Goal: Information Seeking & Learning: Find specific fact

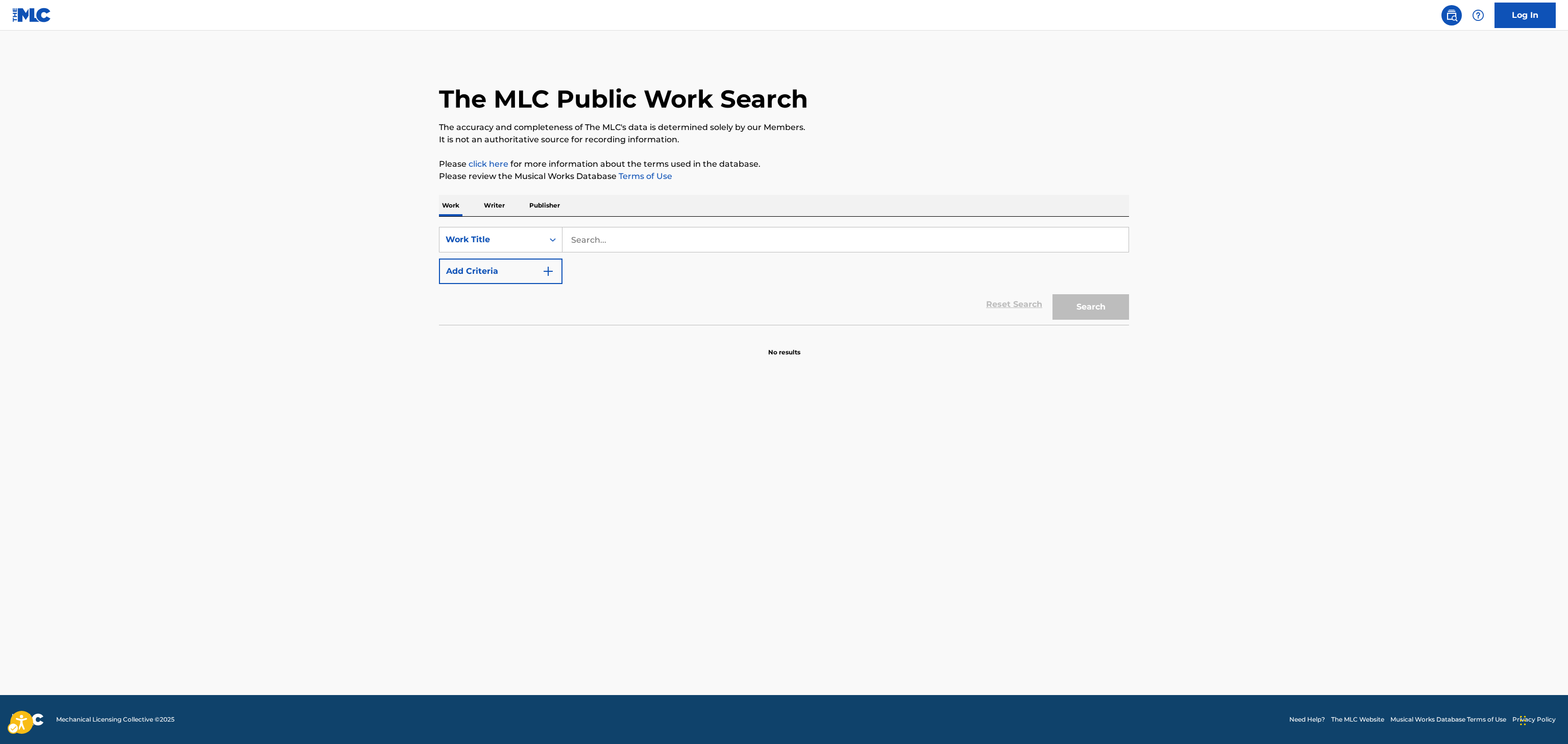
click at [799, 252] on div "Search Form" at bounding box center [845, 240] width 567 height 26
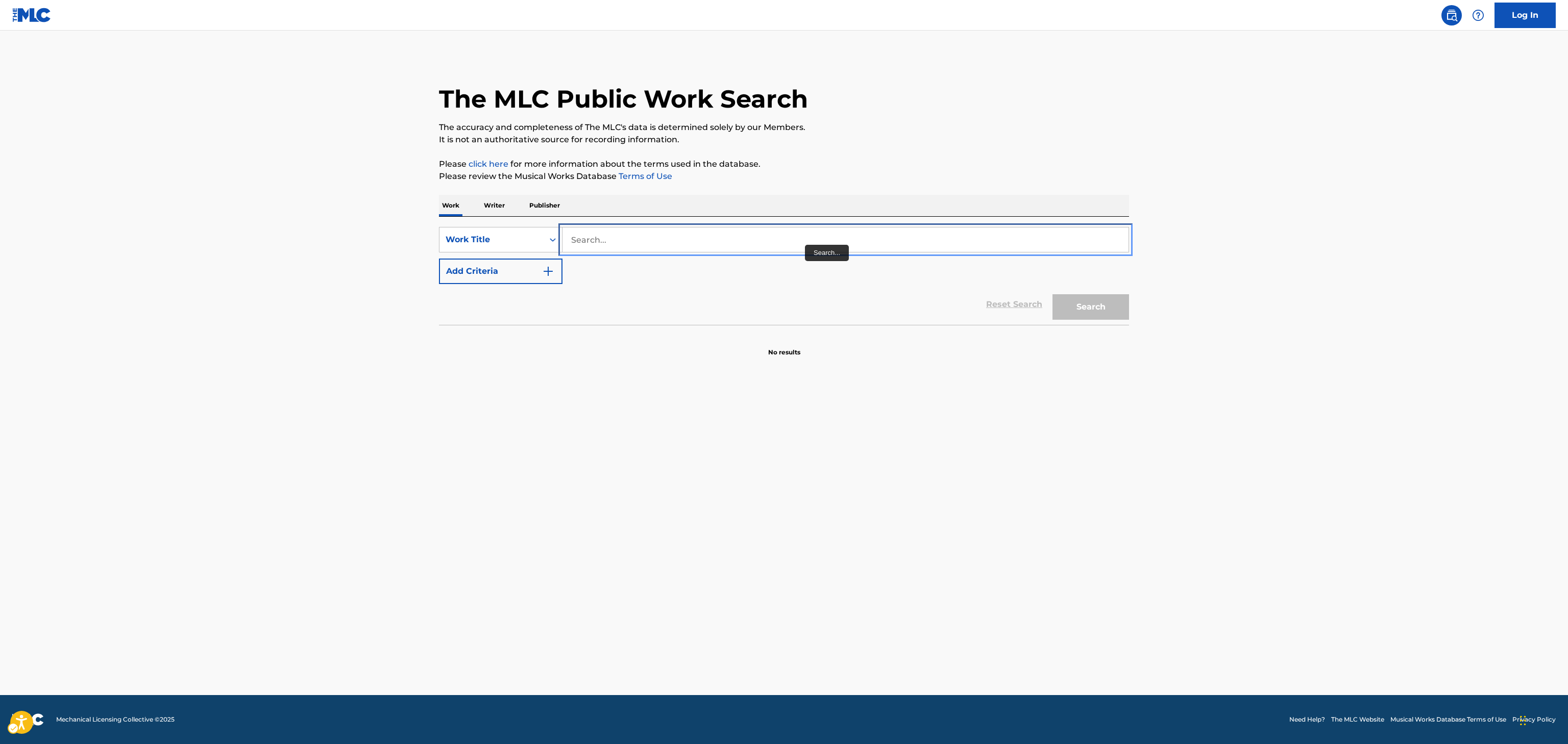
click at [807, 242] on input "Search..." at bounding box center [845, 240] width 566 height 24
click at [482, 203] on p "Writer" at bounding box center [494, 205] width 27 height 21
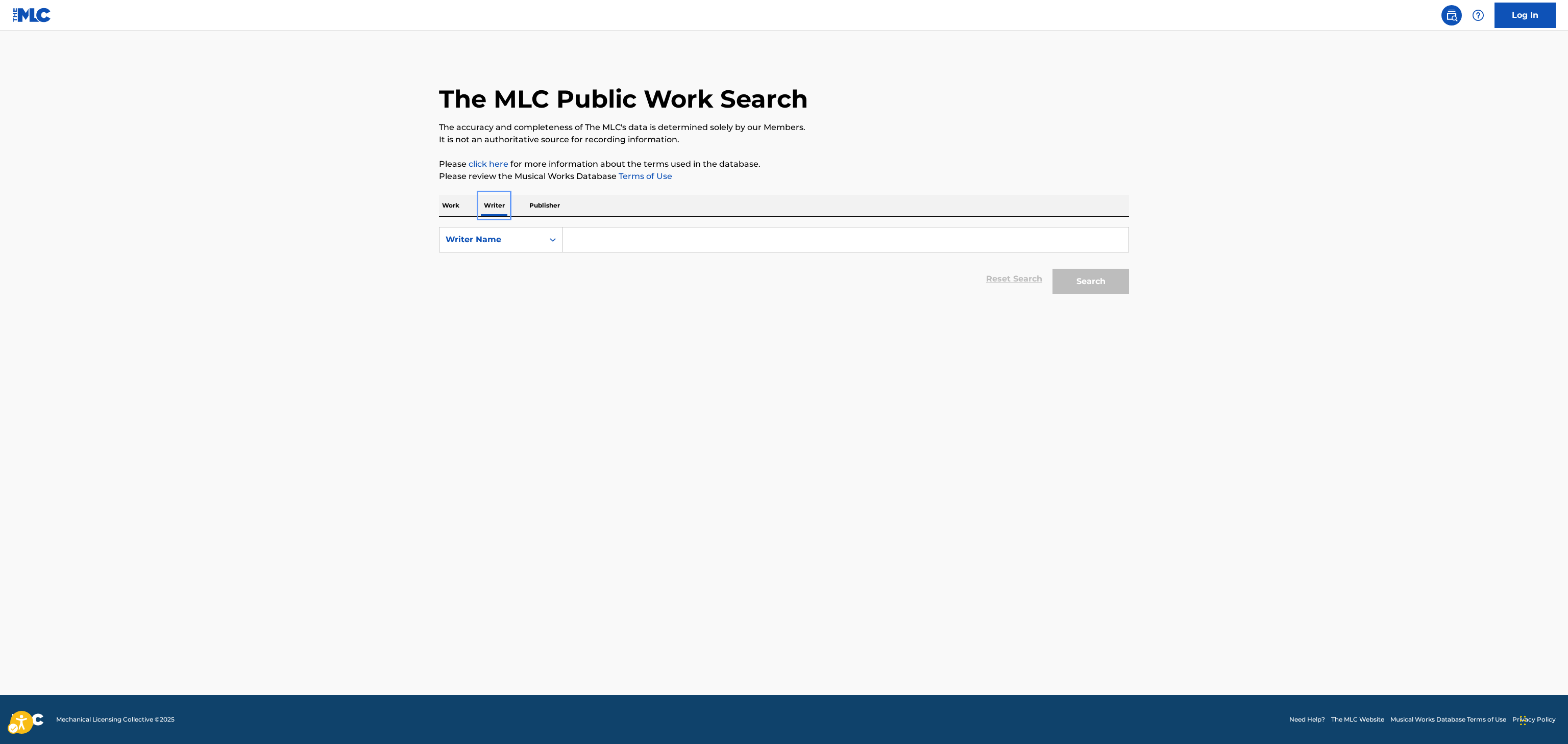
drag, startPoint x: 609, startPoint y: 261, endPoint x: 599, endPoint y: 238, distance: 25.1
click at [600, 242] on form "SearchWithCriteria62e12eb5-2f55-4abe-879b-a06cc7e56e89 Writer Name Reset Search…" at bounding box center [784, 263] width 690 height 72
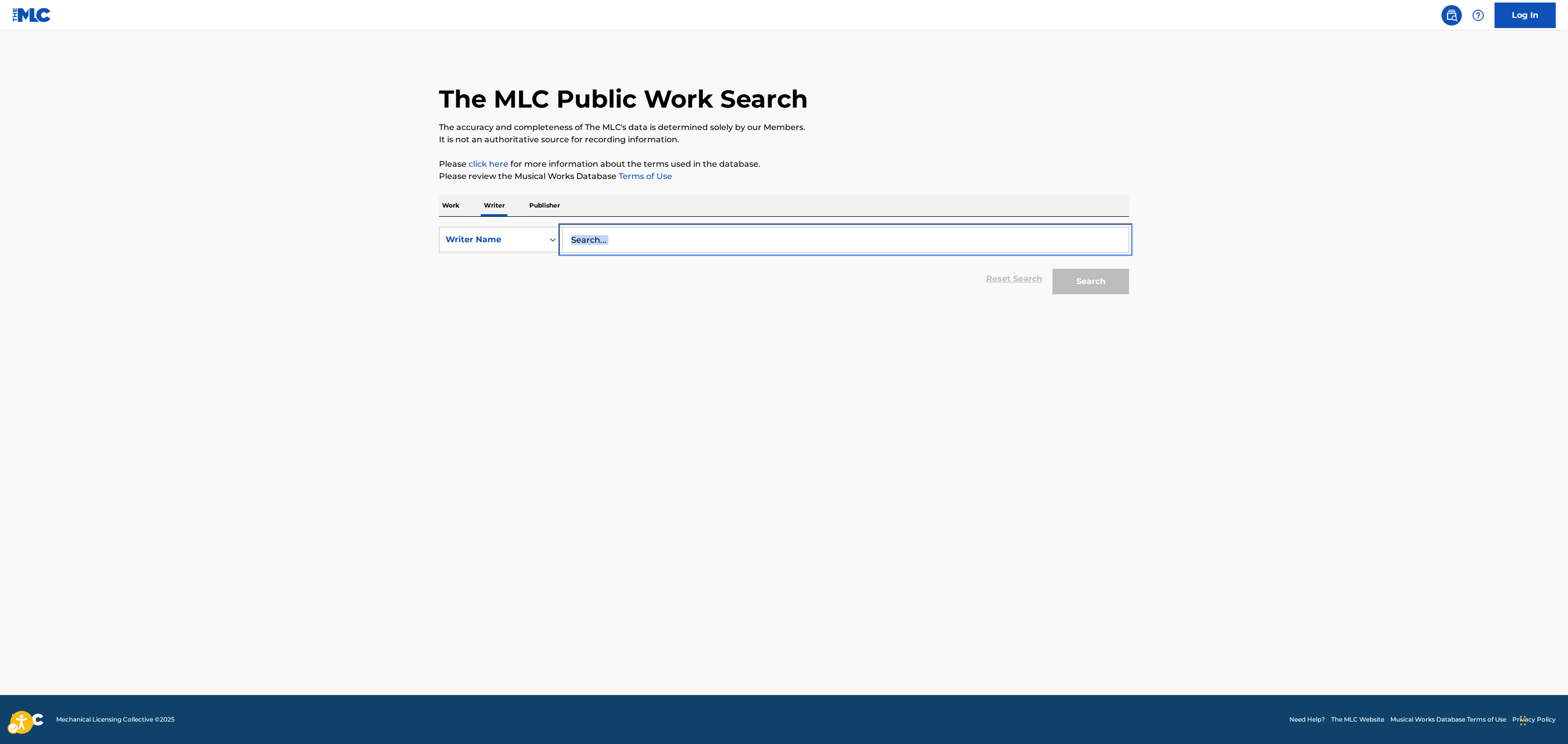
click at [599, 235] on input "Search..." at bounding box center [845, 240] width 566 height 24
click at [599, 234] on input "Search..." at bounding box center [845, 240] width 566 height 24
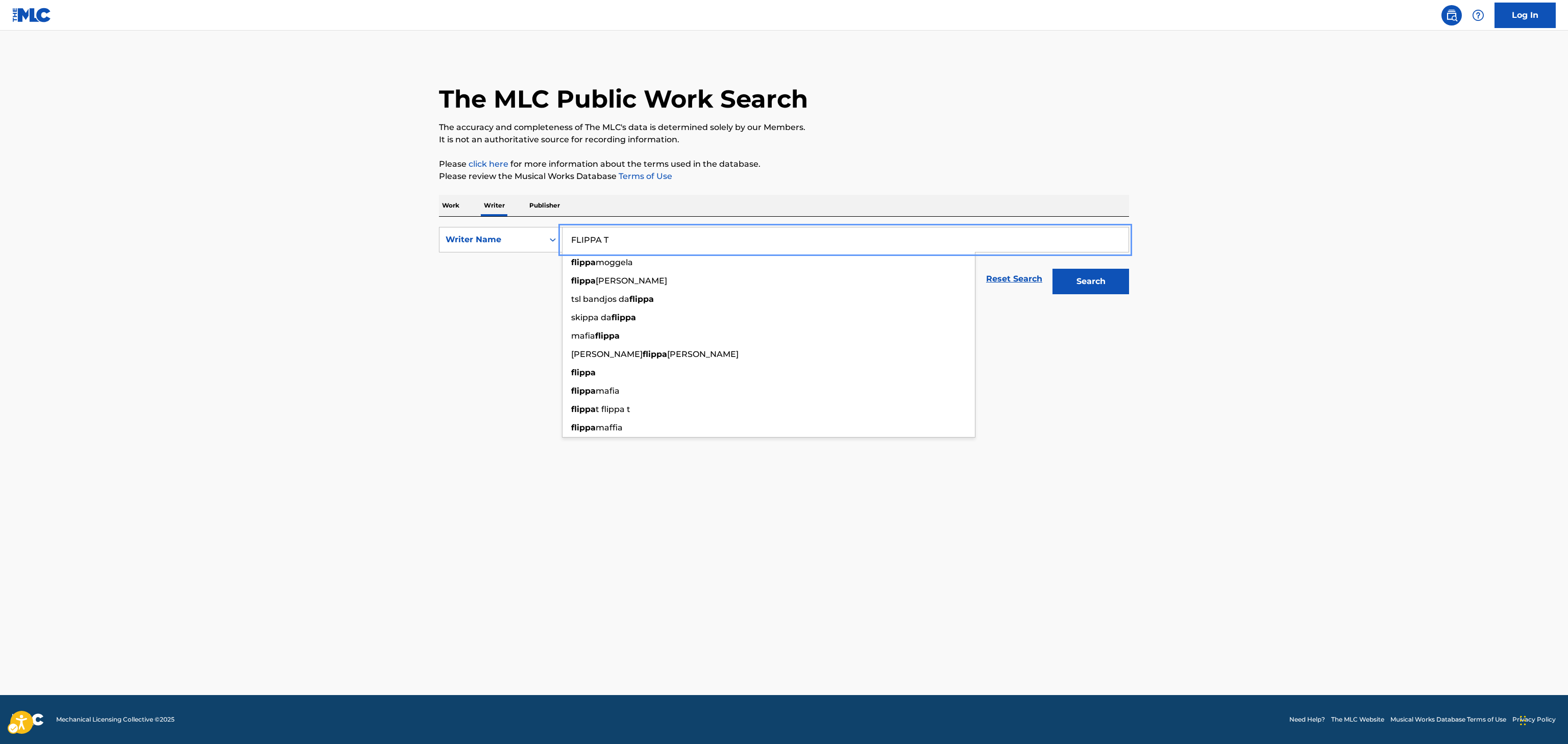
type input "FLIPPA T"
click at [1052, 269] on button "Search" at bounding box center [1091, 282] width 77 height 26
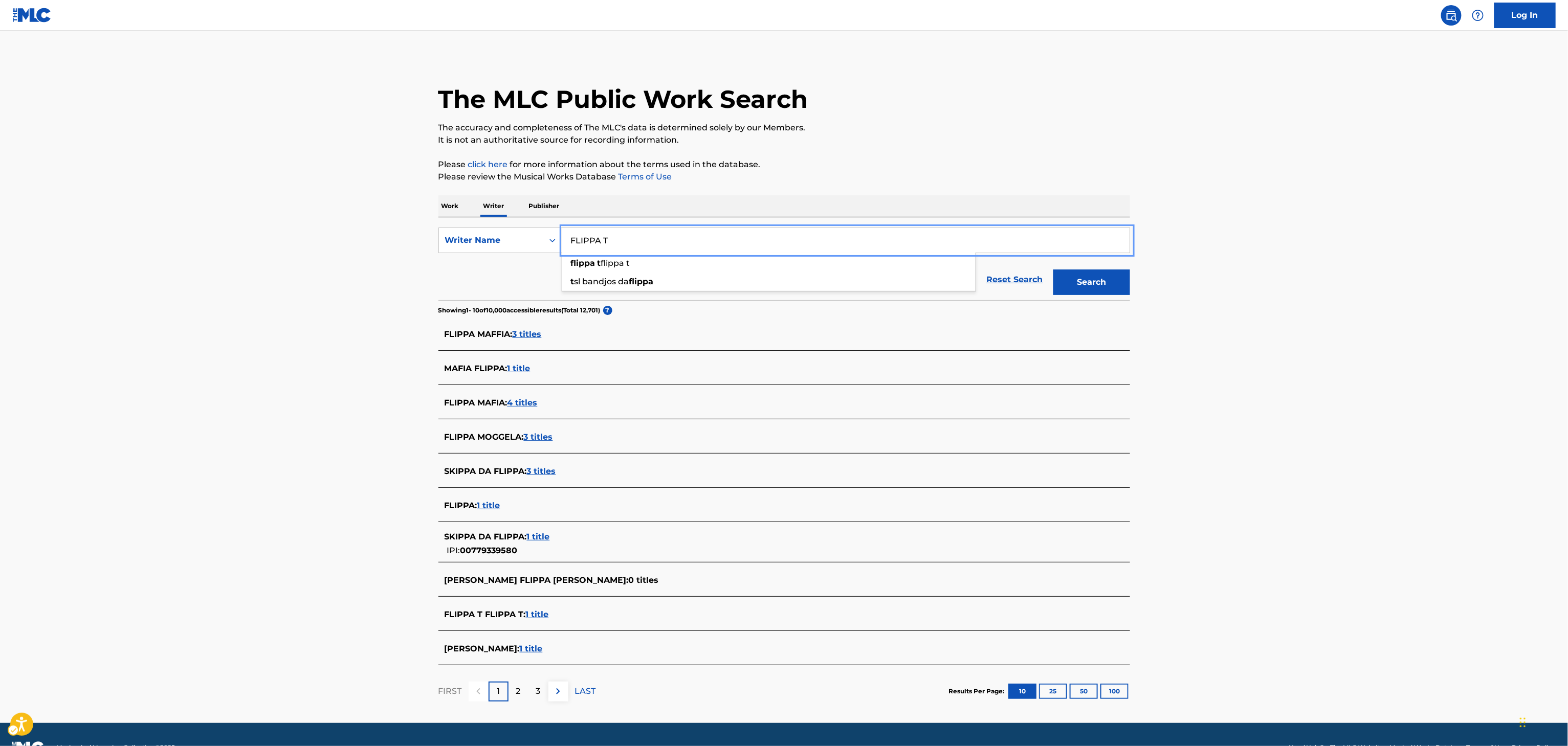
click at [520, 697] on p "2" at bounding box center [519, 692] width 5 height 12
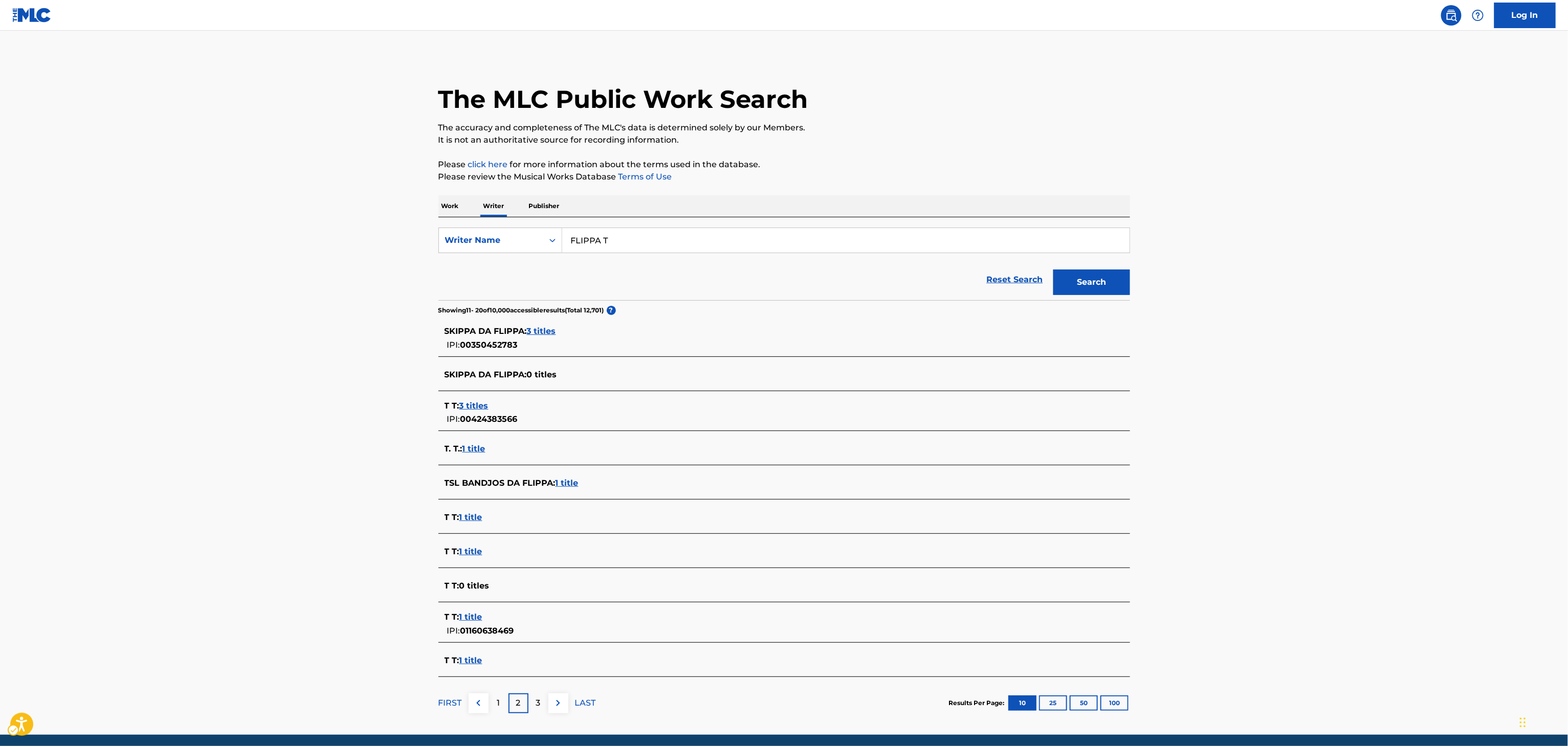
click at [500, 701] on div "1" at bounding box center [498, 703] width 20 height 20
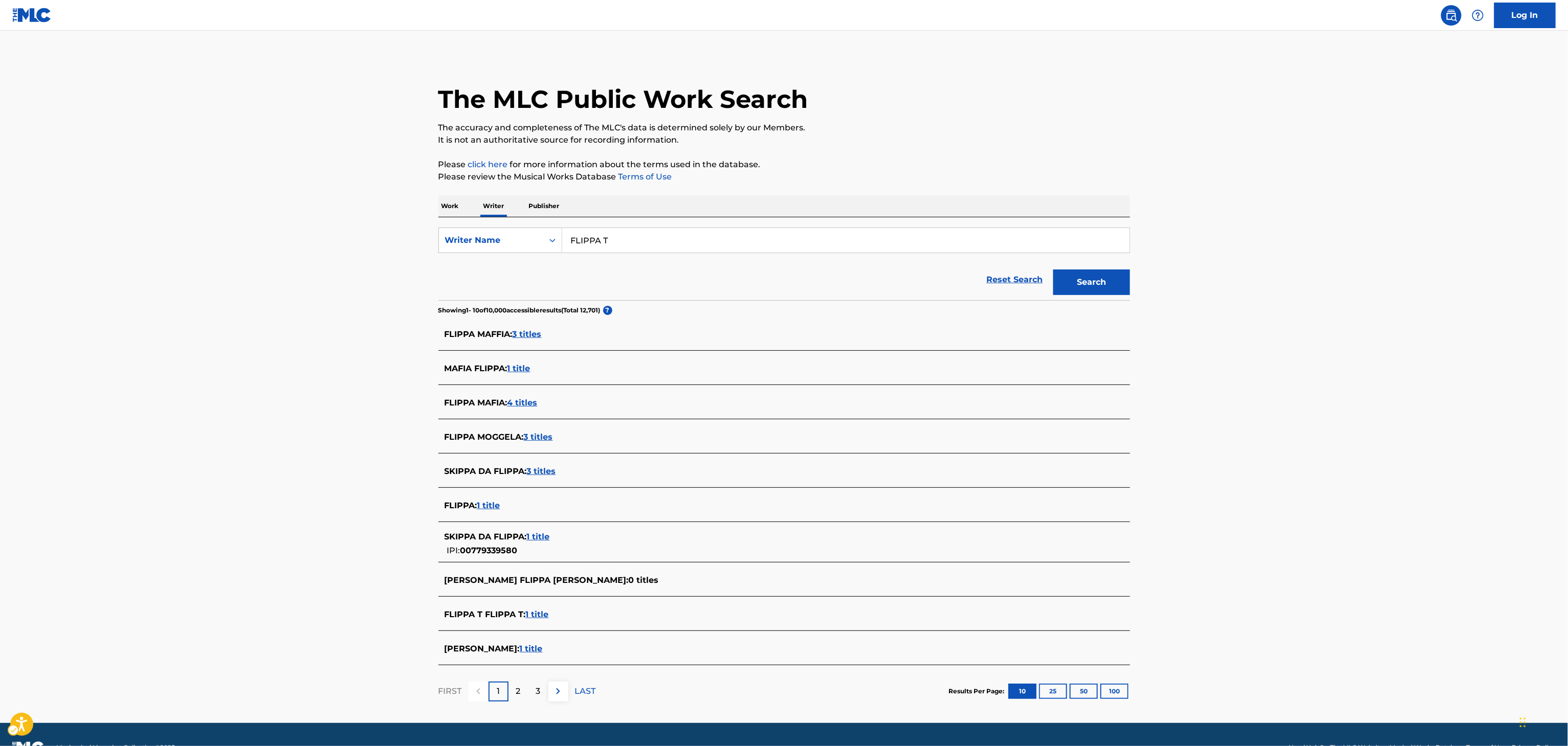
click at [534, 609] on div "FLIPPA T FLIPPA T : 1 title" at bounding box center [771, 615] width 653 height 12
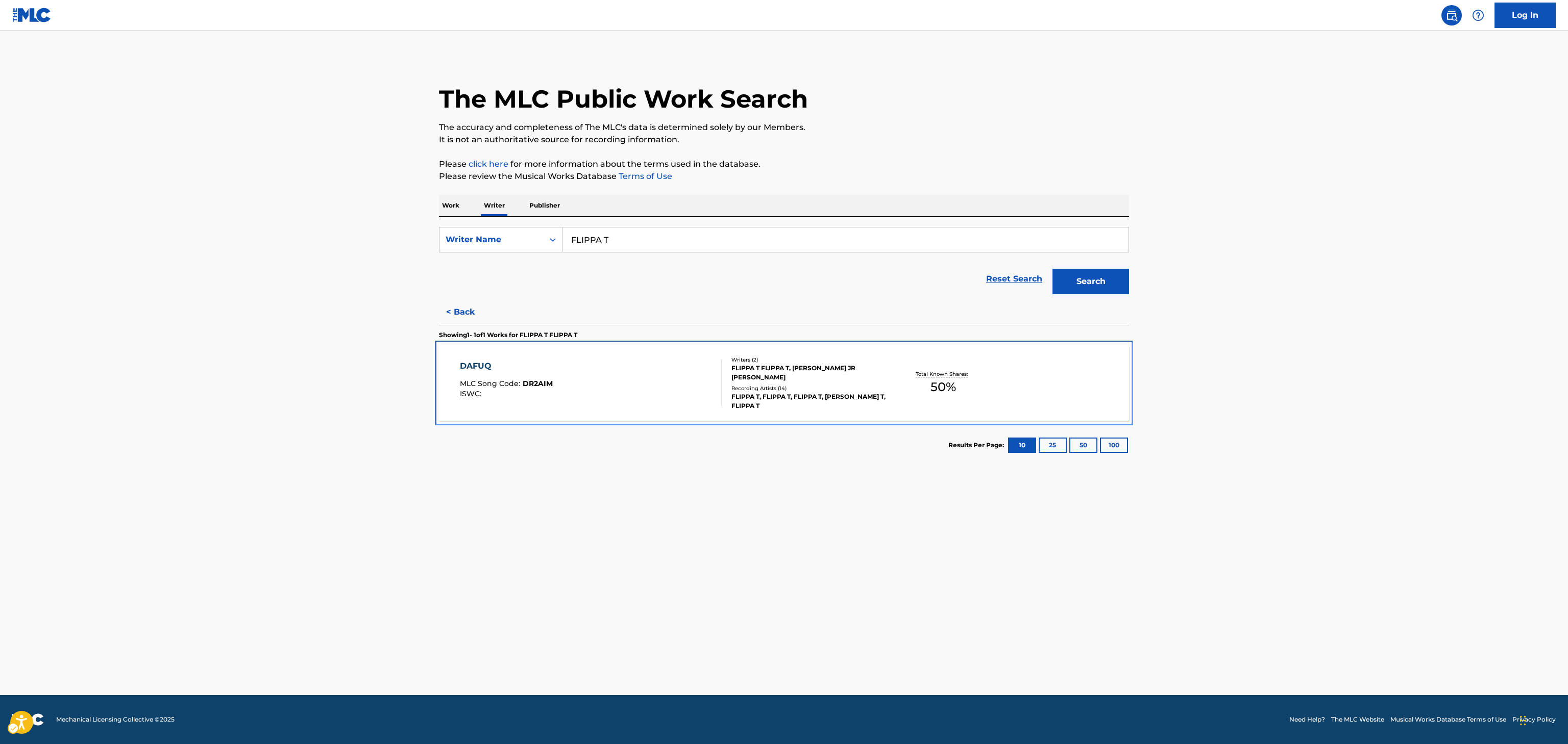
click at [744, 392] on div "FLIPPA T, FLIPPA T, FLIPPA T, FLIPPA T, FLIPPA T" at bounding box center [808, 402] width 154 height 18
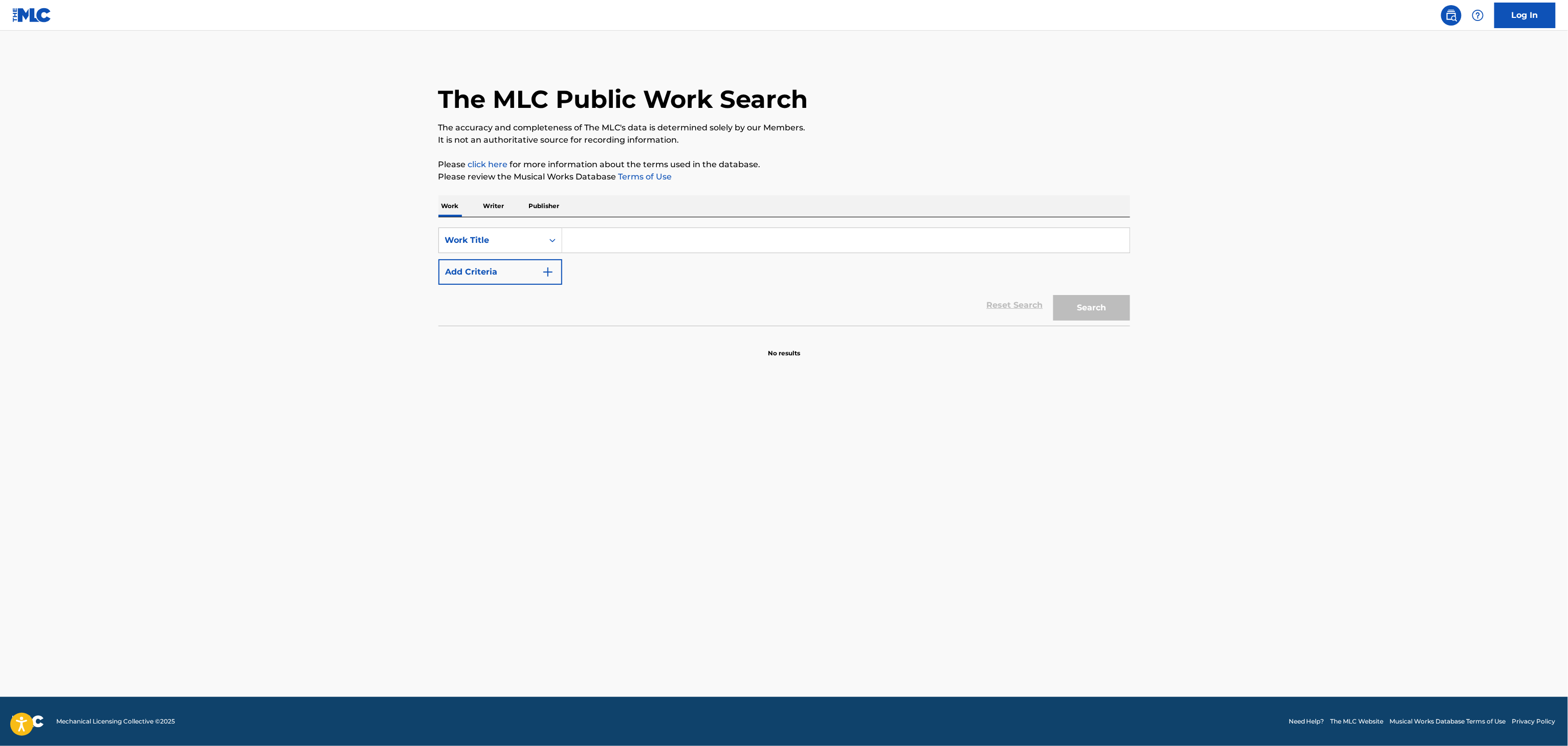
click at [733, 240] on input "Search Form" at bounding box center [846, 240] width 567 height 24
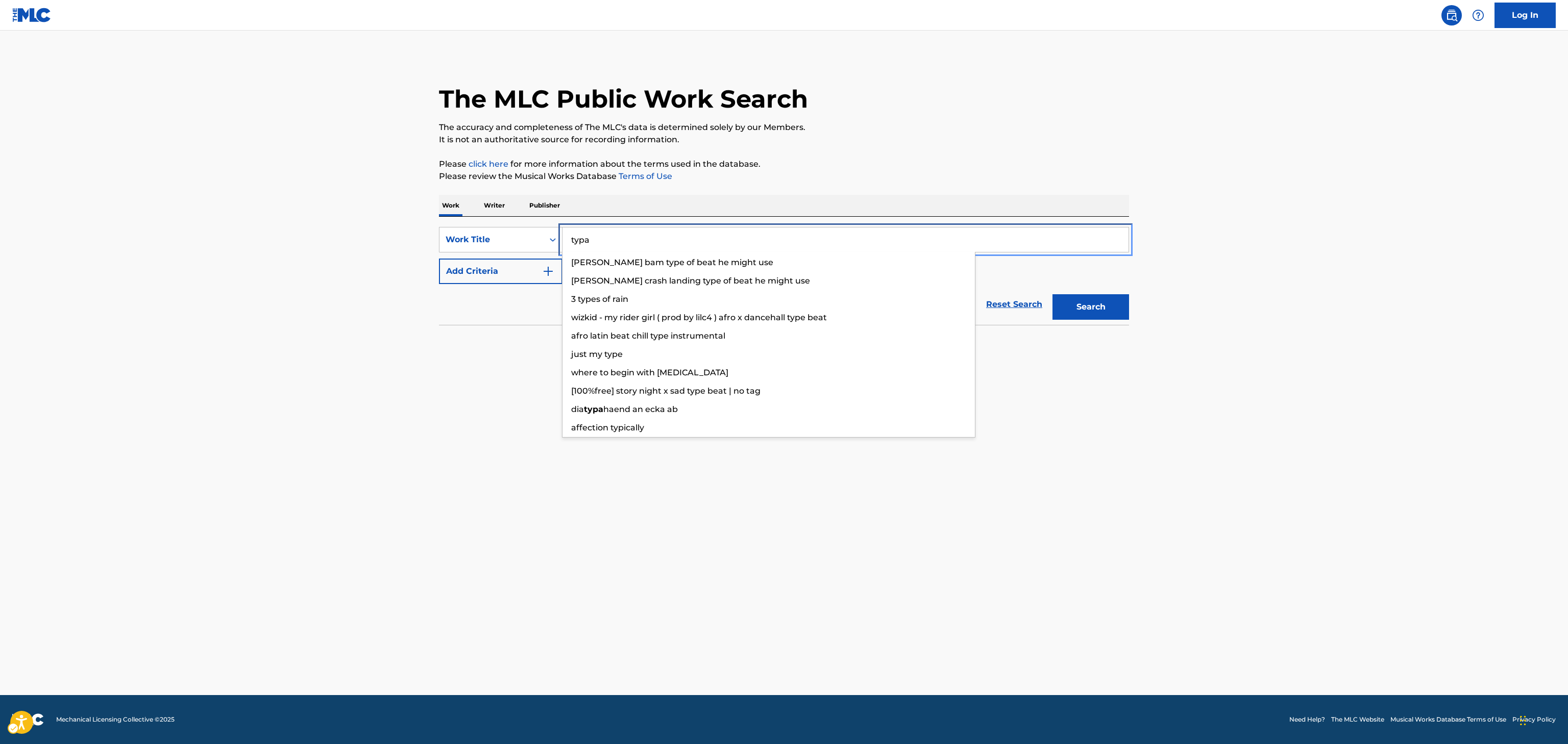
type input "typa"
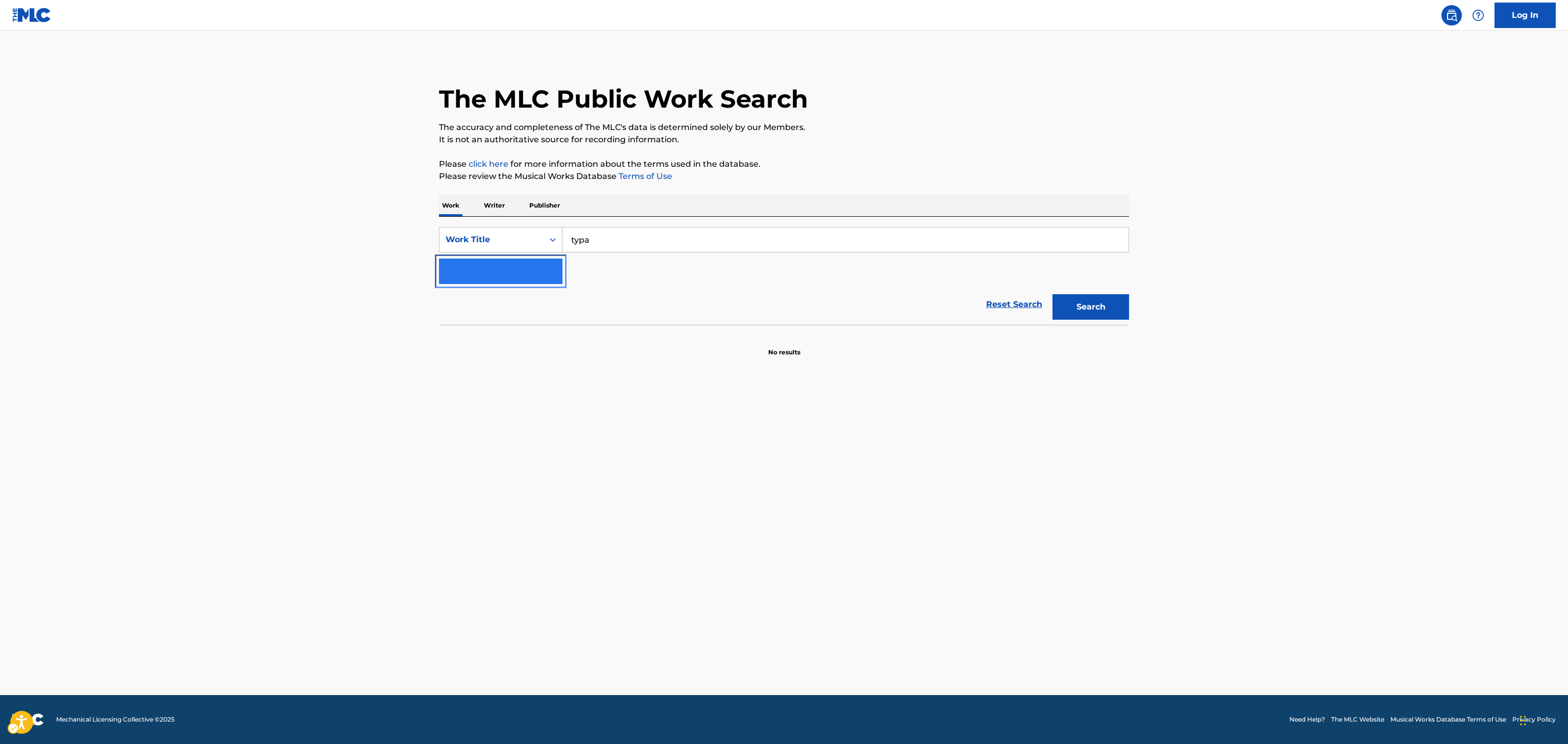
click at [455, 282] on button "Add Criteria" at bounding box center [500, 271] width 124 height 26
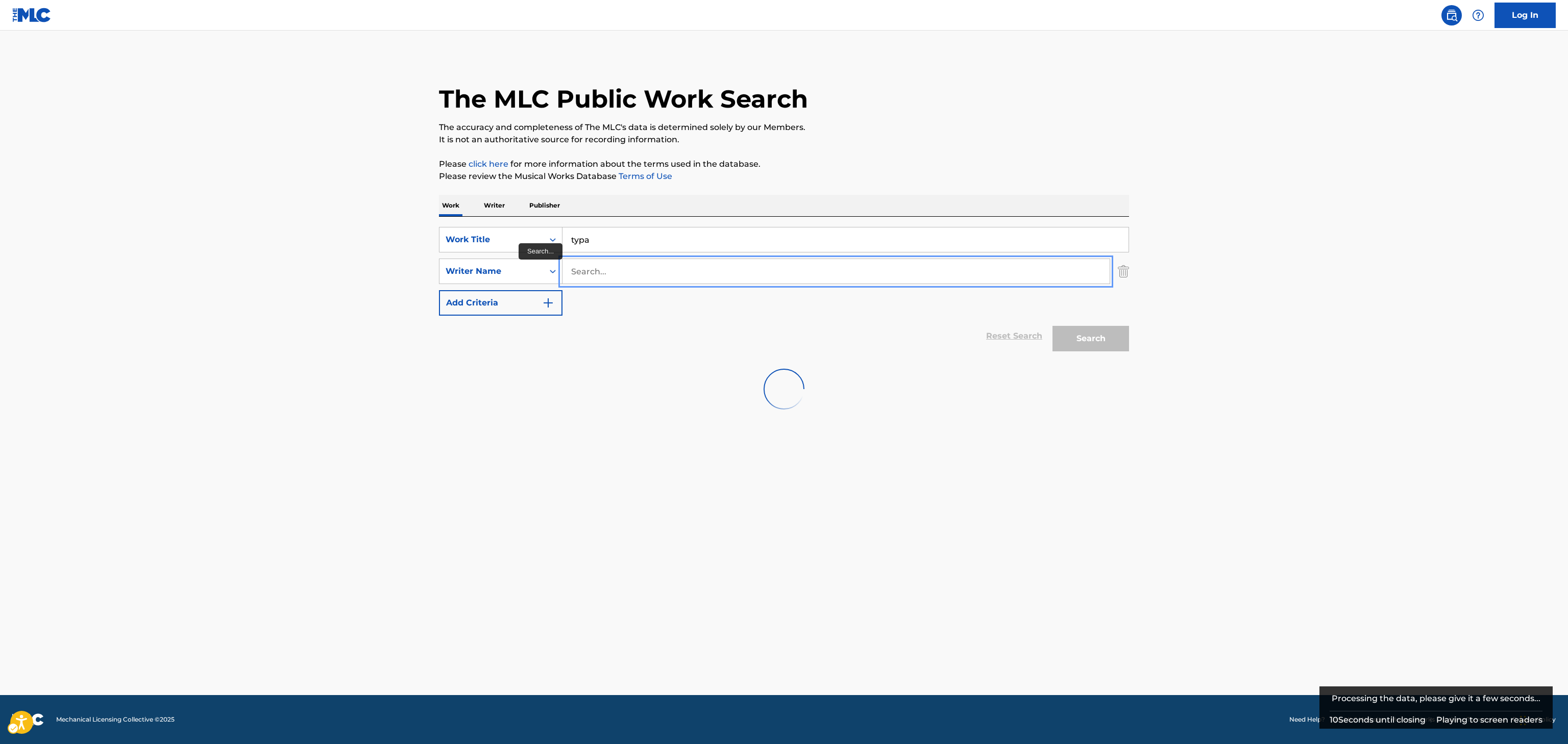
click at [627, 273] on input "Search..." at bounding box center [836, 271] width 547 height 24
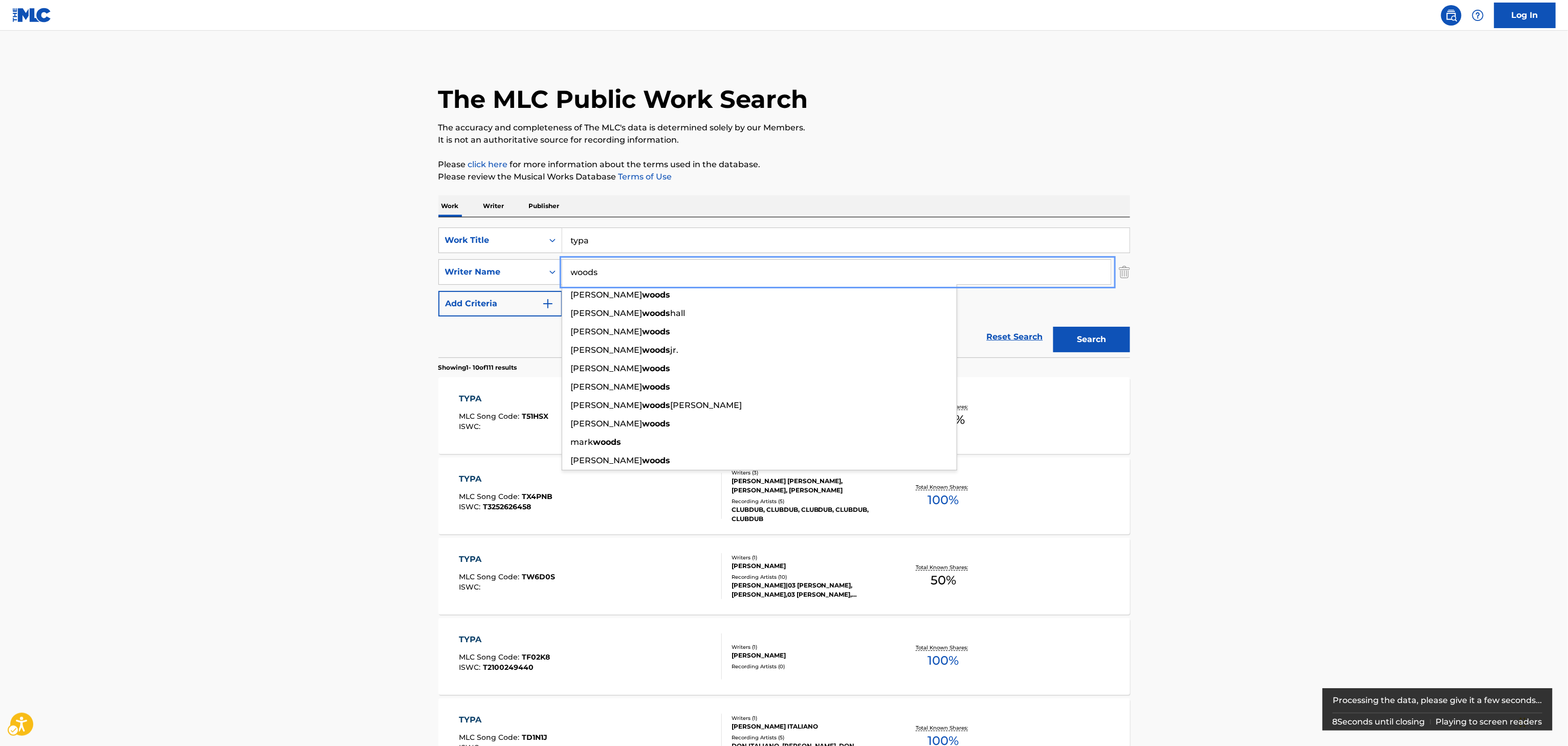
type input "woods"
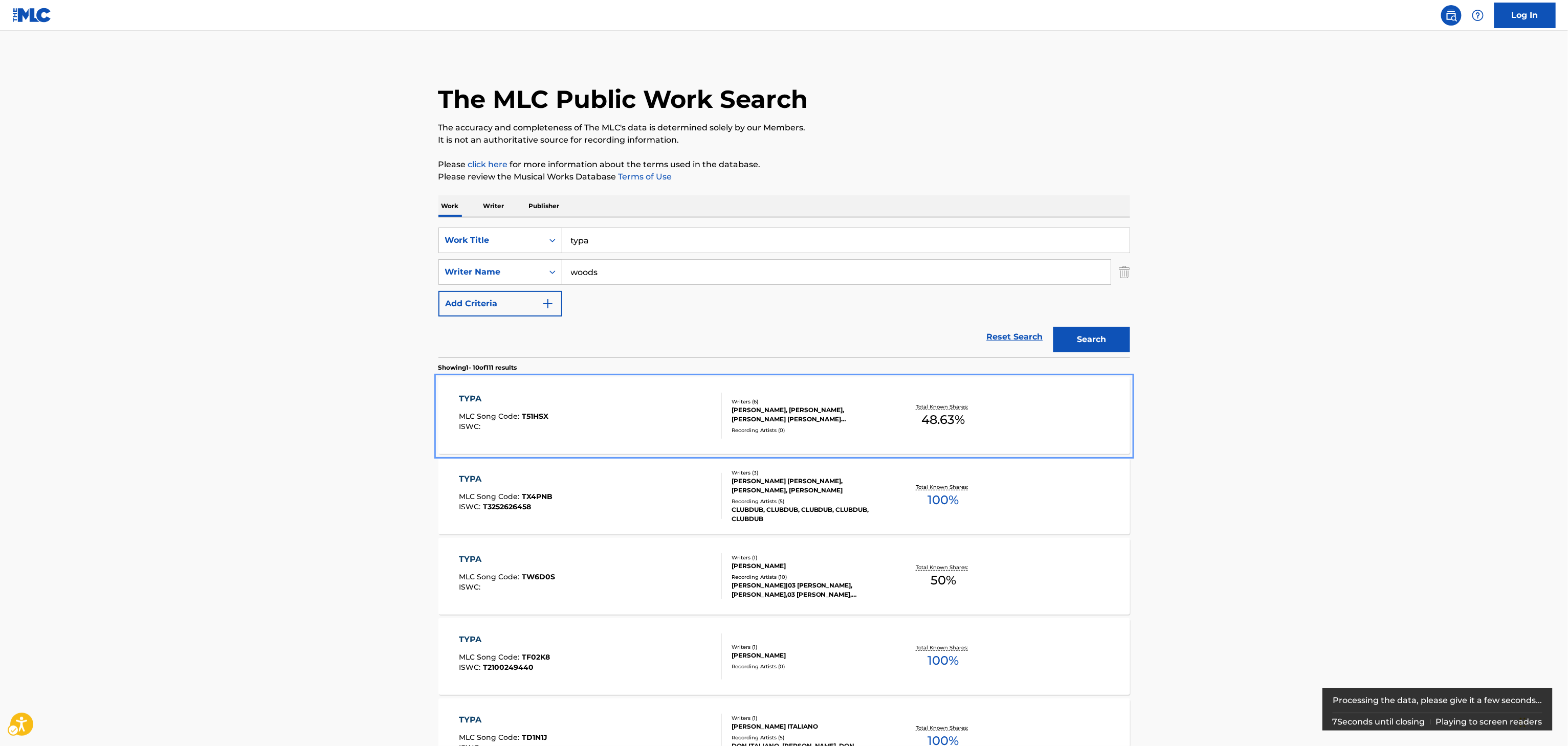
click at [1035, 417] on div "TYPA MLC Song Code : T51HSX ISWC : Writers ( 6 ) KEYSHIA M COLE, GREGORY GERARD…" at bounding box center [785, 416] width 692 height 77
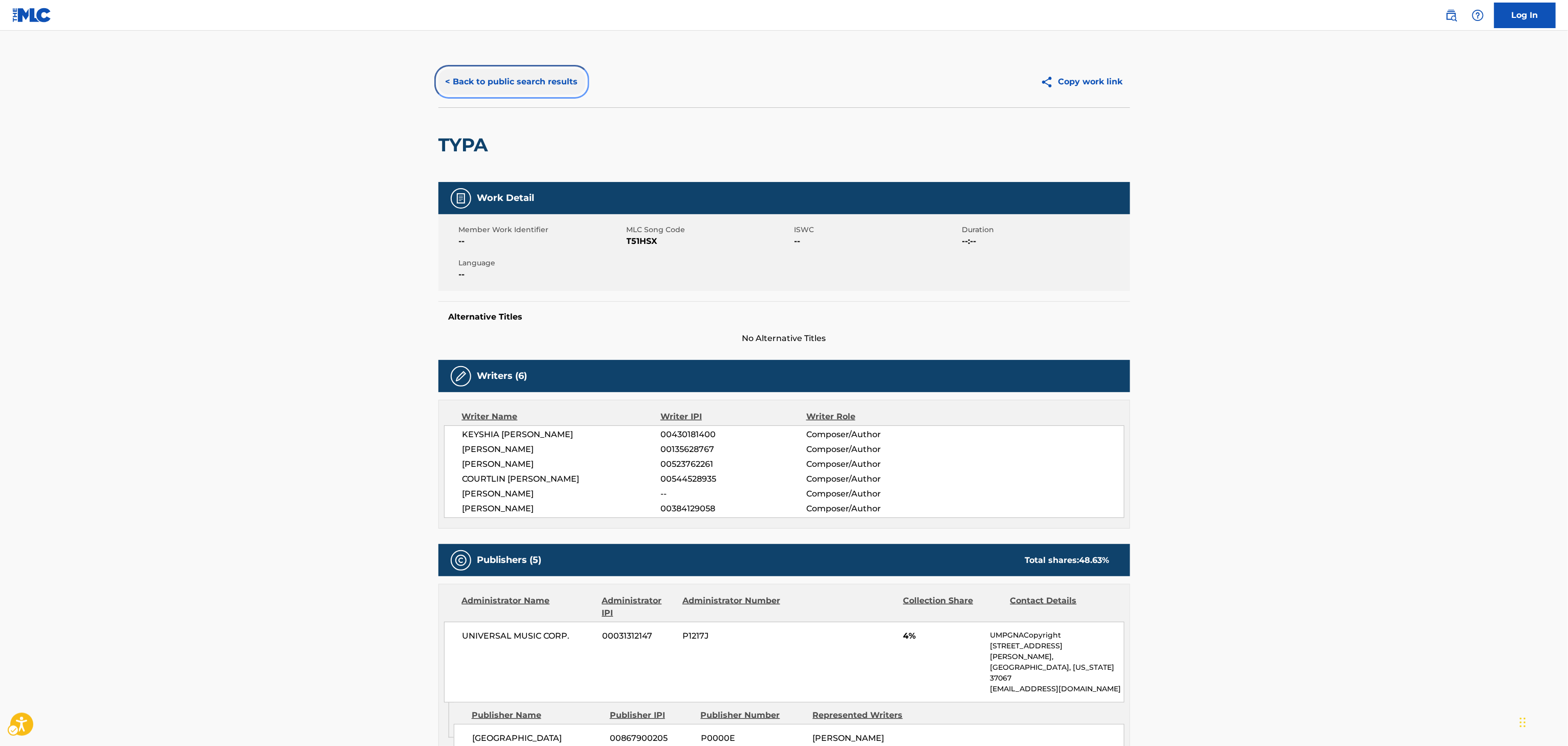
click at [534, 81] on button "< Back to public search results" at bounding box center [512, 82] width 147 height 26
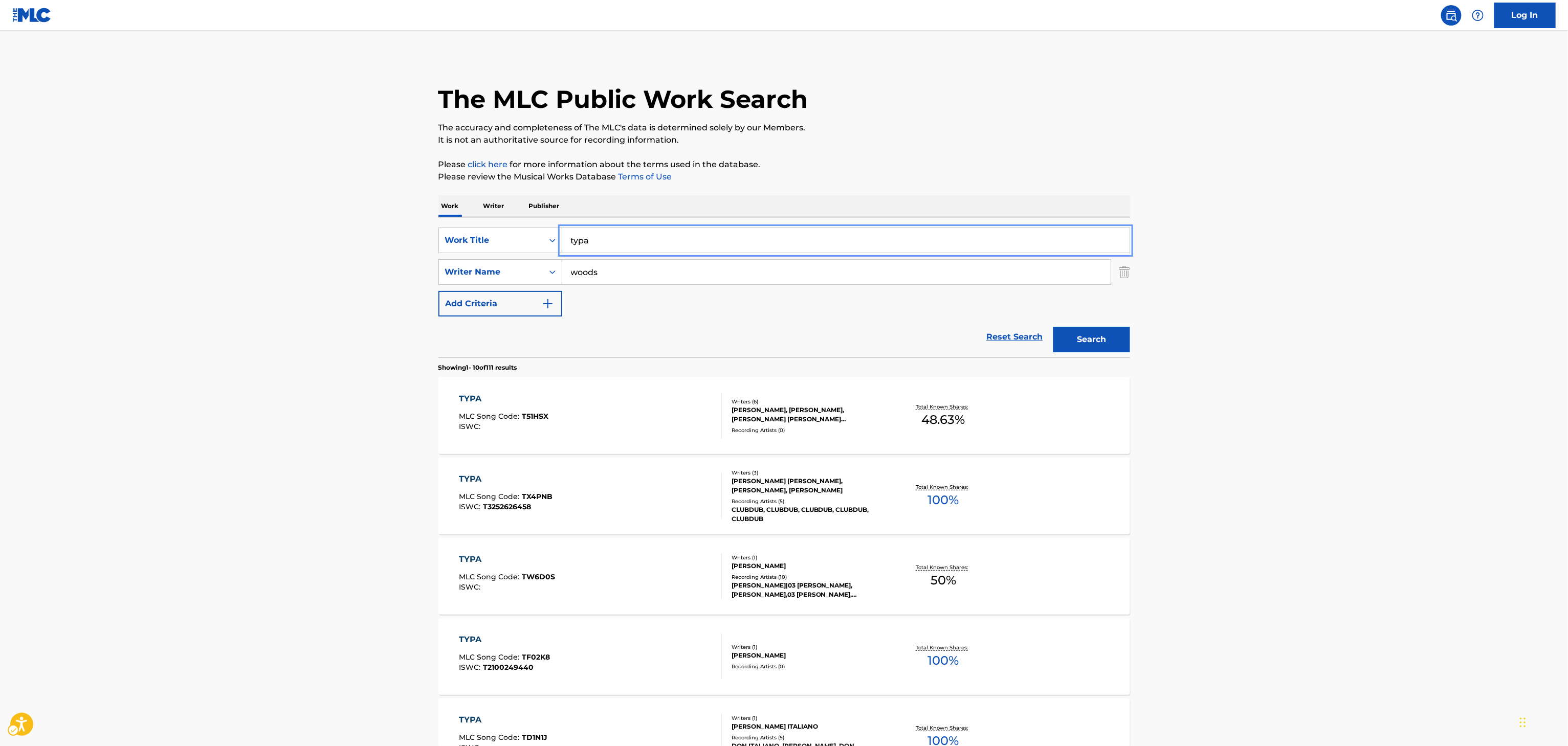
click at [651, 242] on input "typa" at bounding box center [846, 240] width 567 height 24
click at [820, 131] on p "The accuracy and completeness of The MLC's data is determined solely by our Mem…" at bounding box center [785, 128] width 692 height 12
click at [739, 239] on input "she read" at bounding box center [846, 240] width 567 height 24
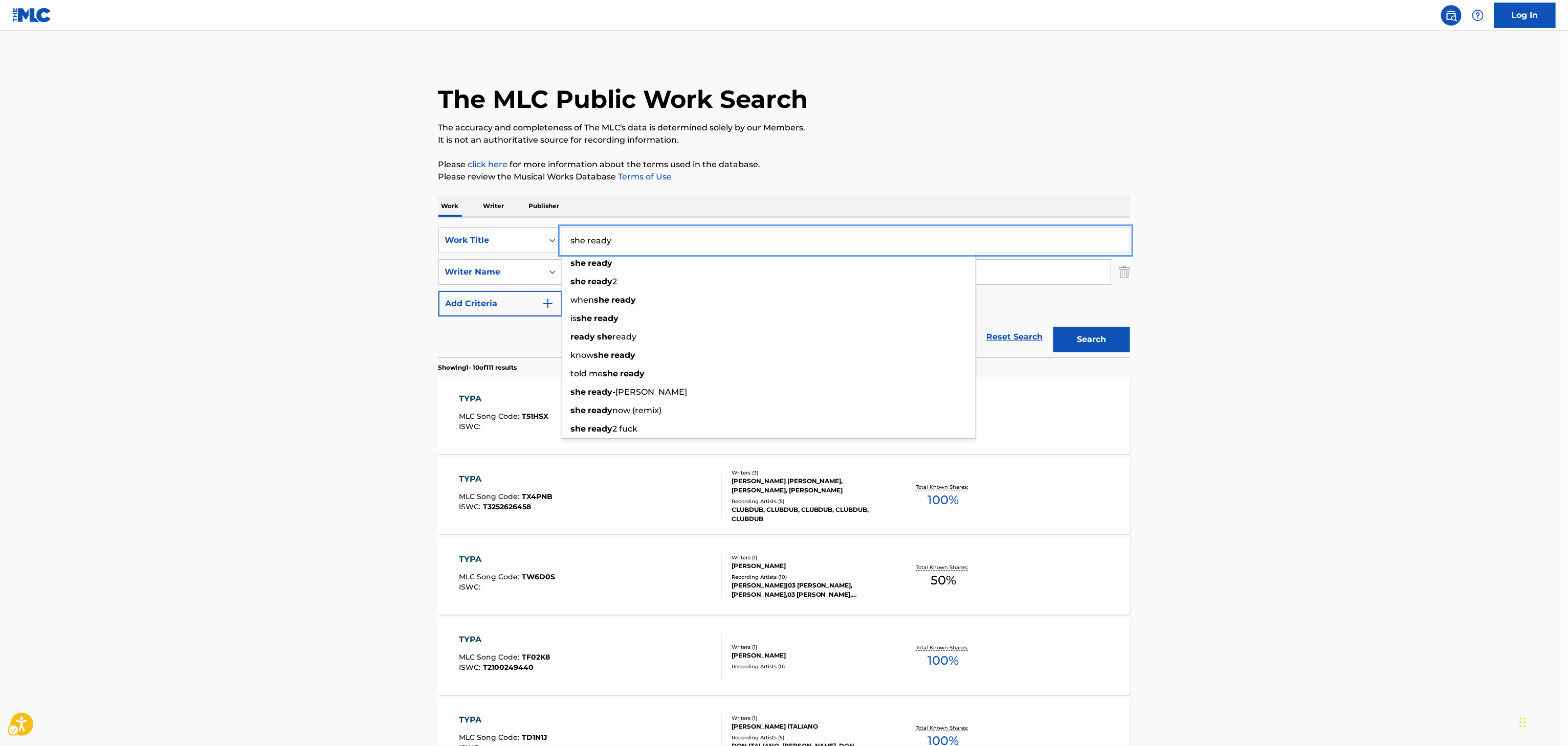
type input "she ready"
drag, startPoint x: 829, startPoint y: 136, endPoint x: 786, endPoint y: 220, distance: 94.4
click at [829, 140] on p "It is not an authoritative source for recording information." at bounding box center [785, 140] width 692 height 12
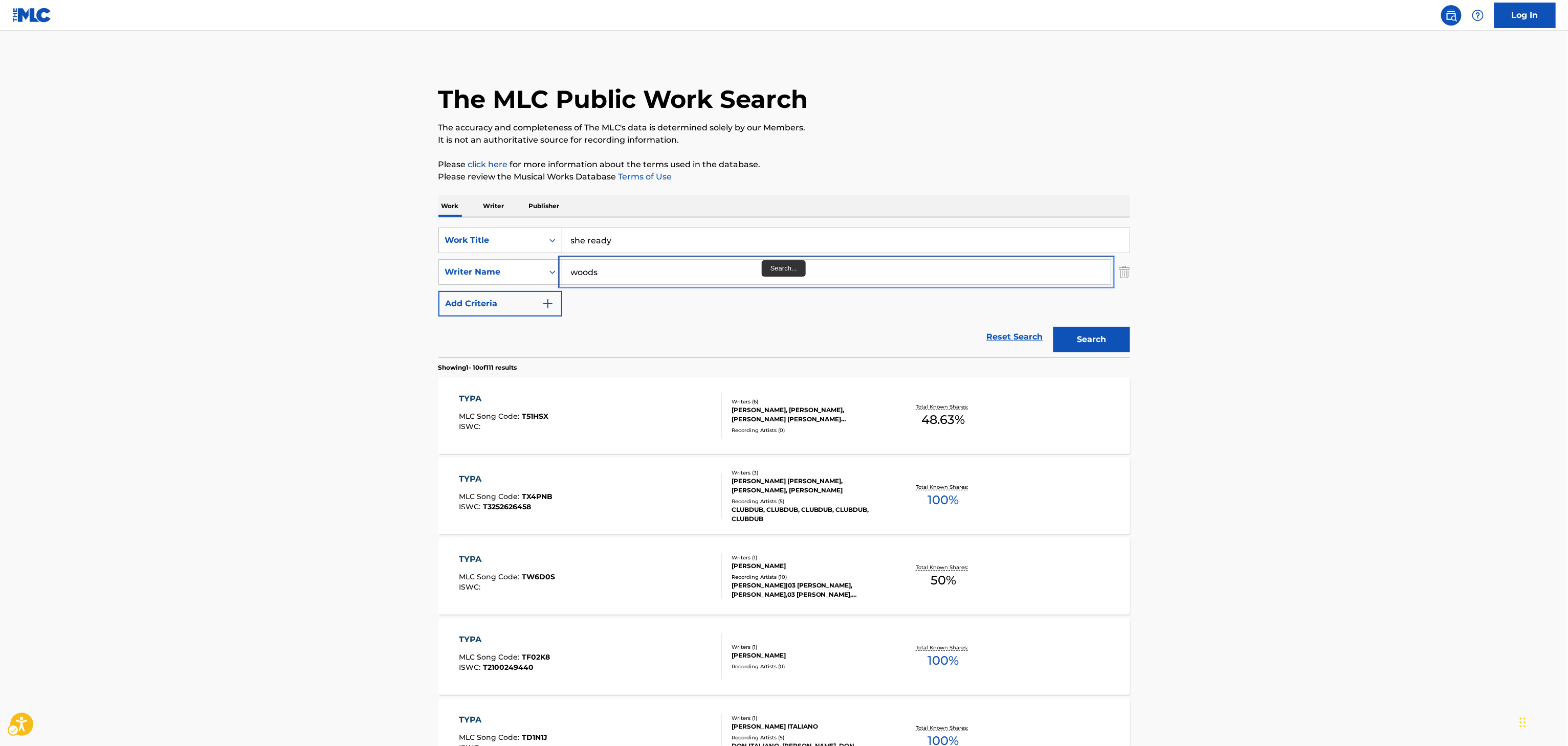
click at [758, 277] on input "woods" at bounding box center [836, 272] width 548 height 24
click at [758, 277] on input "c" at bounding box center [836, 272] width 548 height 24
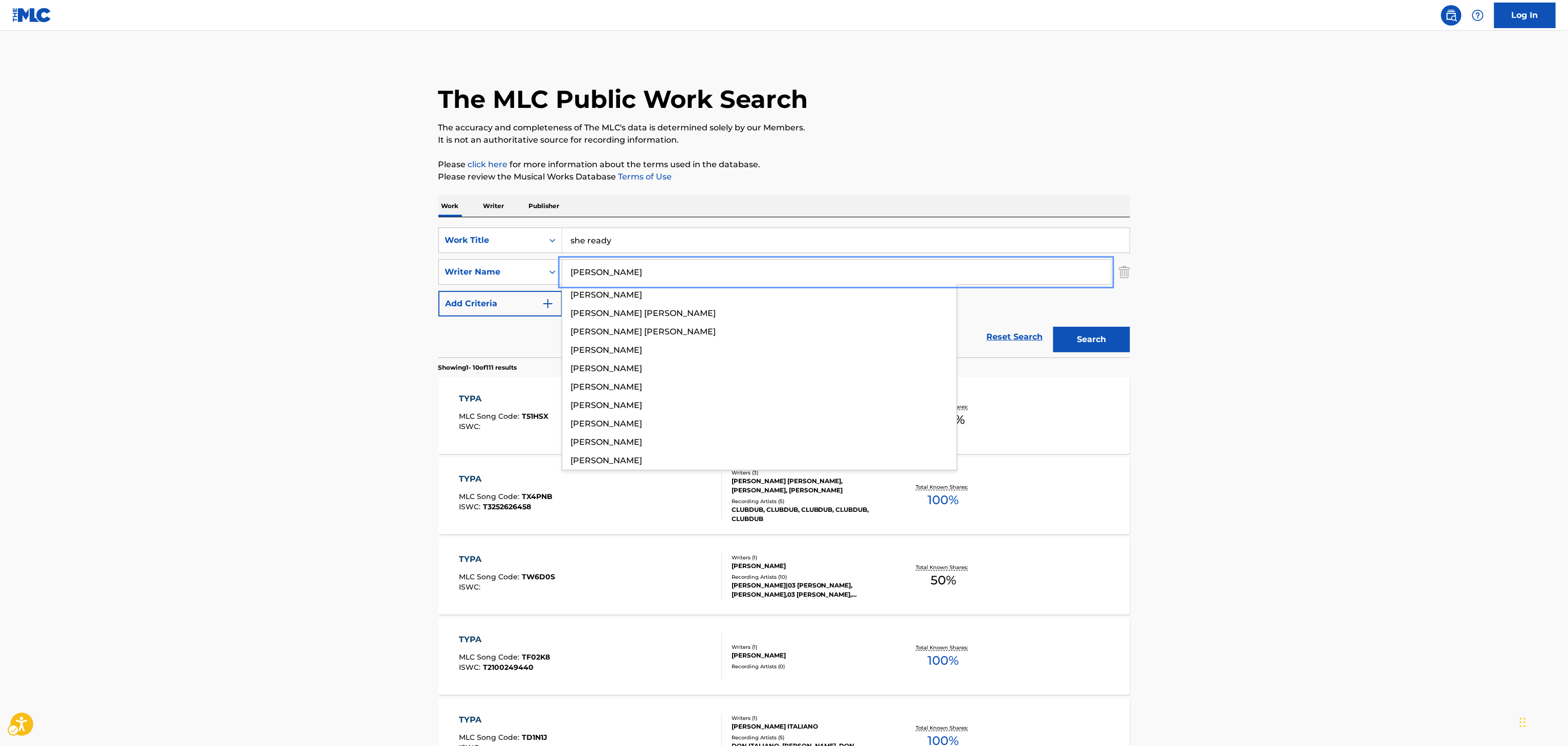
type input "cathey"
click at [1029, 191] on div "The MLC Public Work Search The accuracy and completeness of The MLC's data is d…" at bounding box center [785, 643] width 716 height 1174
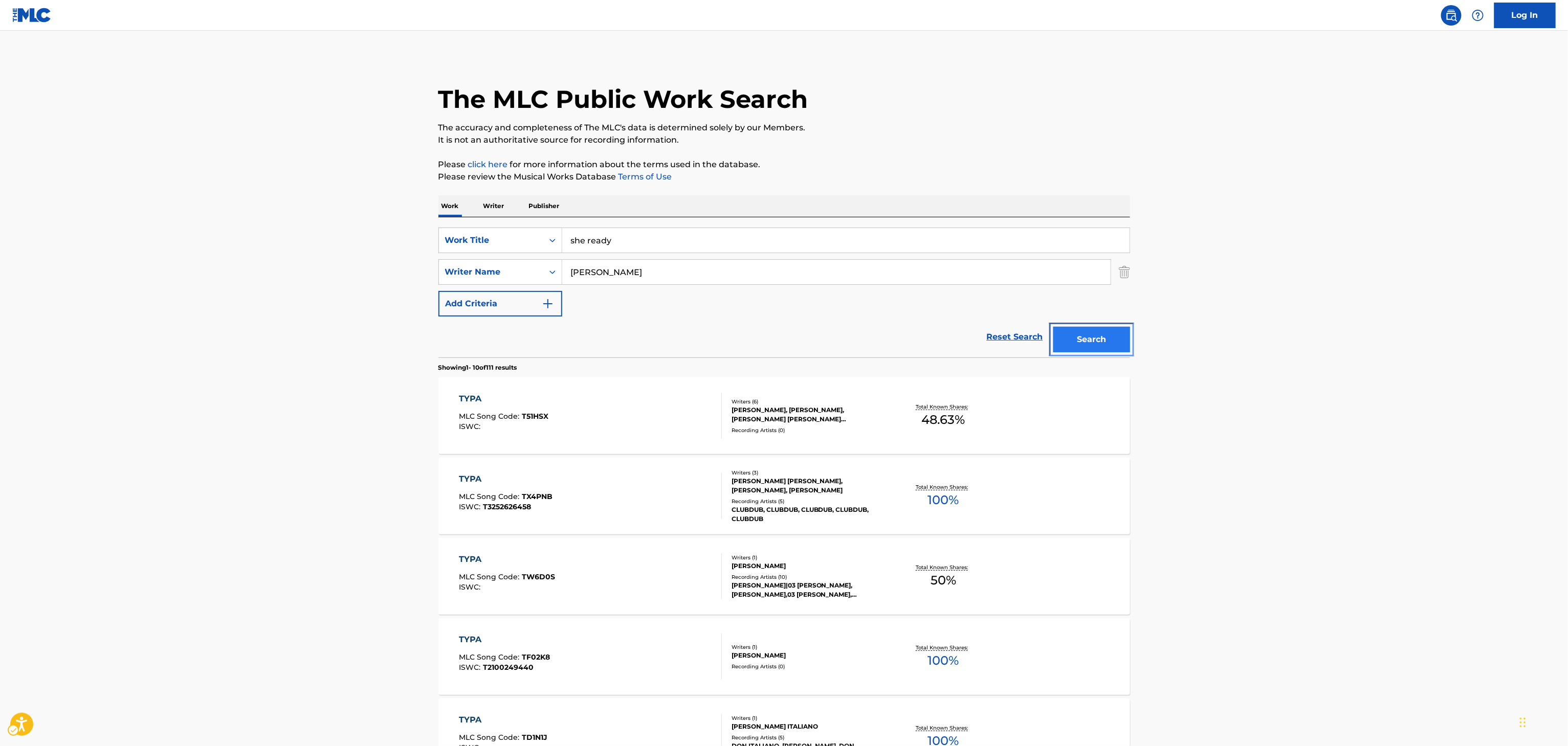
click at [1076, 340] on button "Search" at bounding box center [1092, 340] width 77 height 26
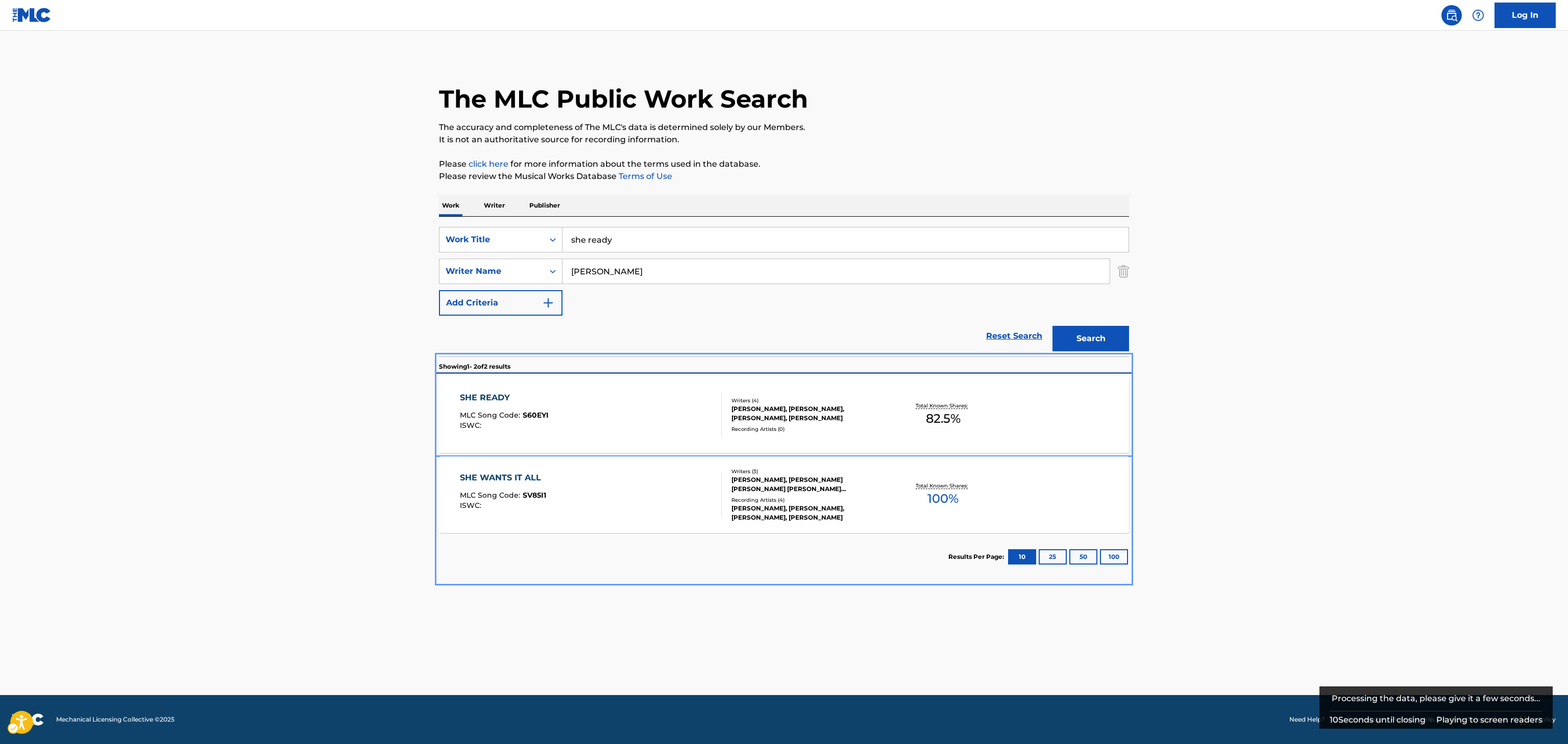
click at [962, 422] on div "Total Known Shares: 82.5 %" at bounding box center [943, 415] width 115 height 31
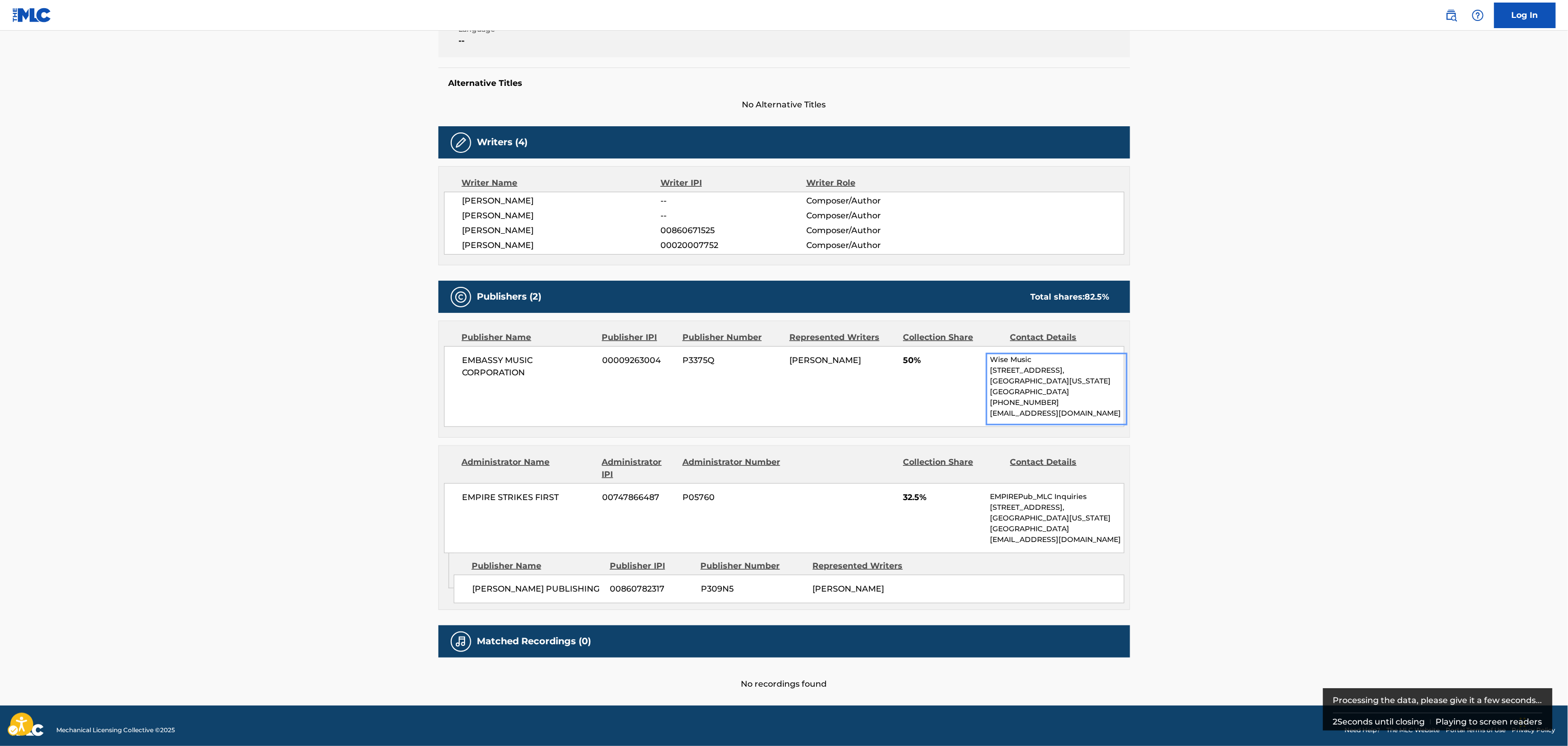
scroll to position [237, 0]
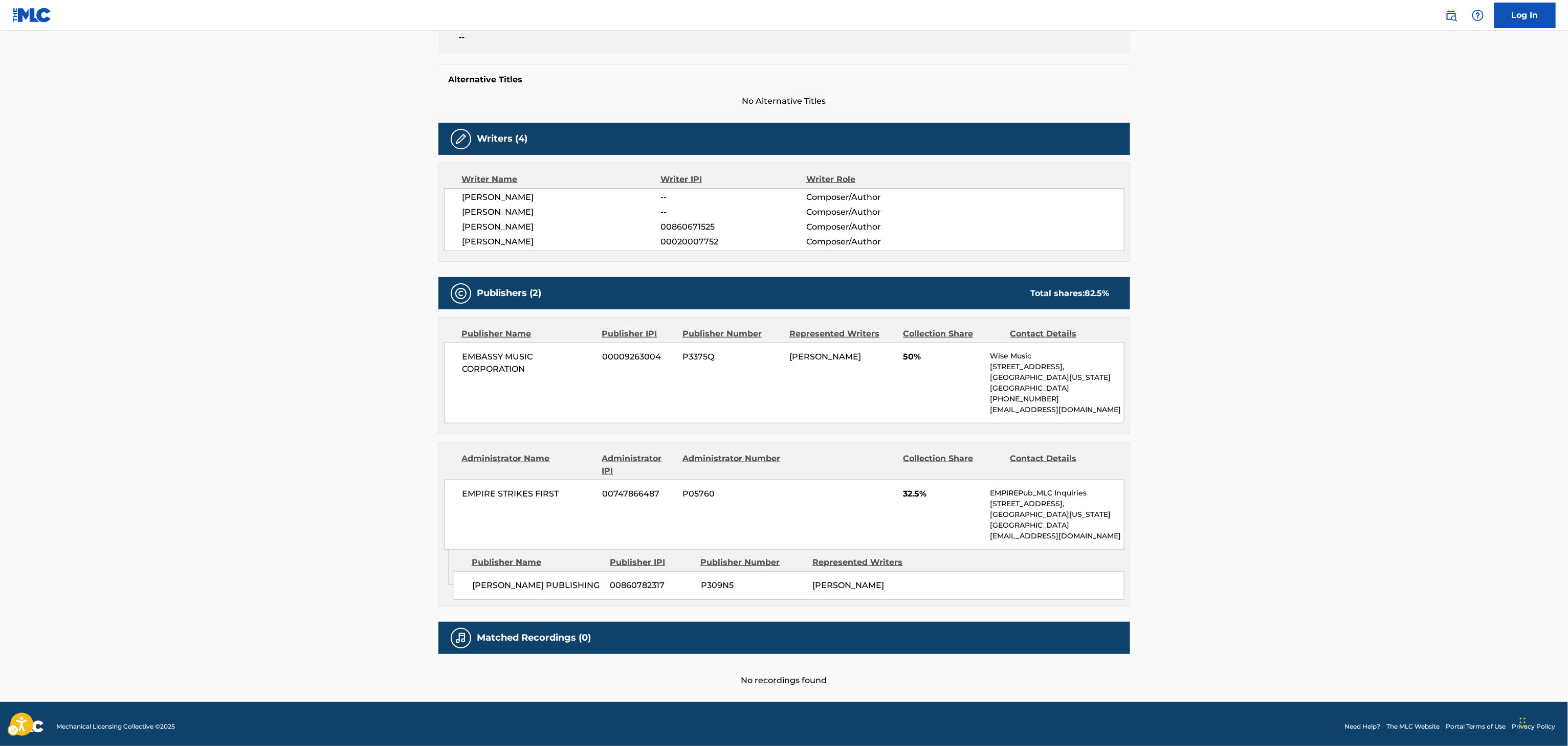
click at [505, 248] on span "BARBARA MASON" at bounding box center [561, 242] width 198 height 12
copy div "BARBARA MASON"
click at [480, 198] on span "SHANE JESSEN" at bounding box center [561, 198] width 198 height 12
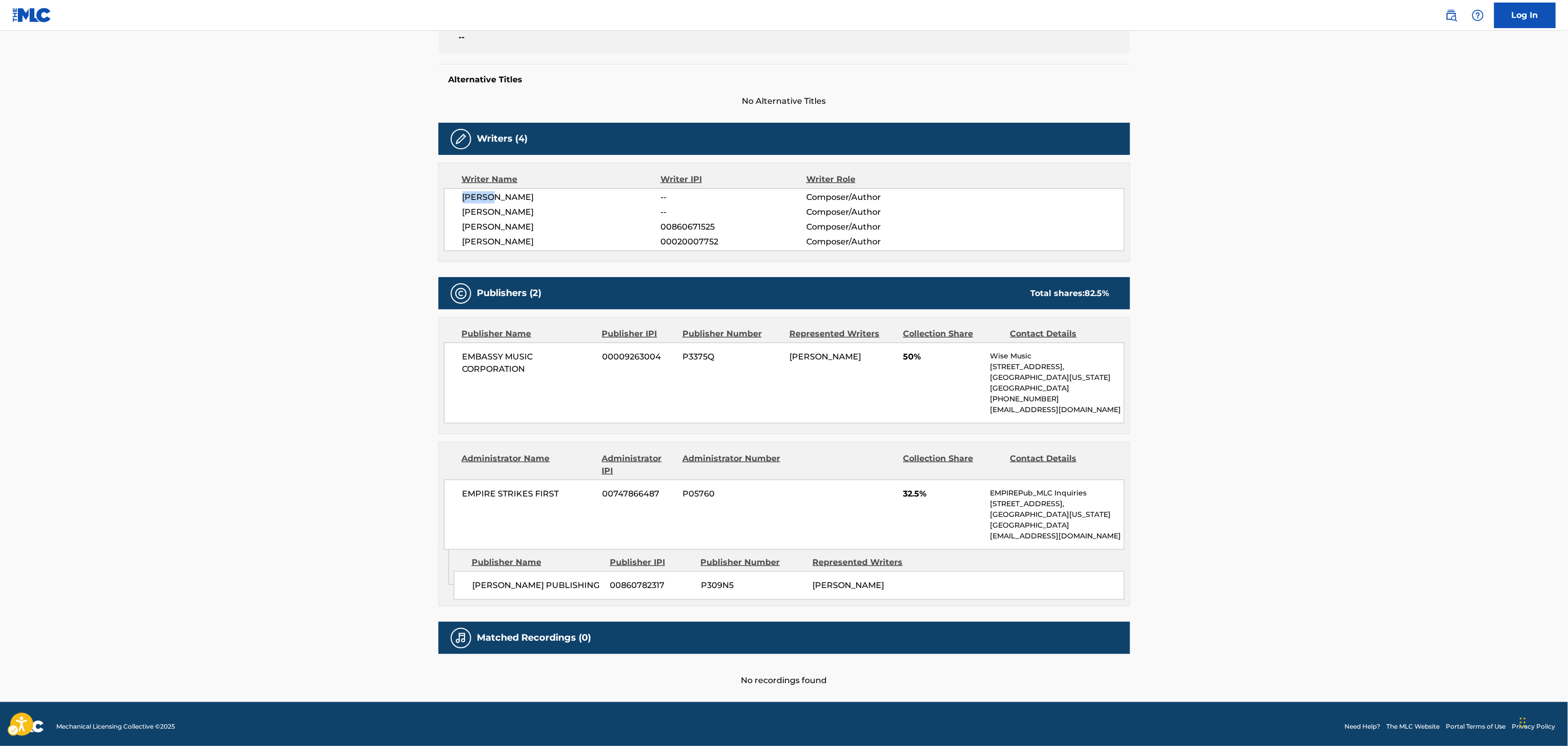
click at [480, 198] on span "SHANE JESSEN" at bounding box center [561, 198] width 198 height 12
copy div "SHANE JESSEN"
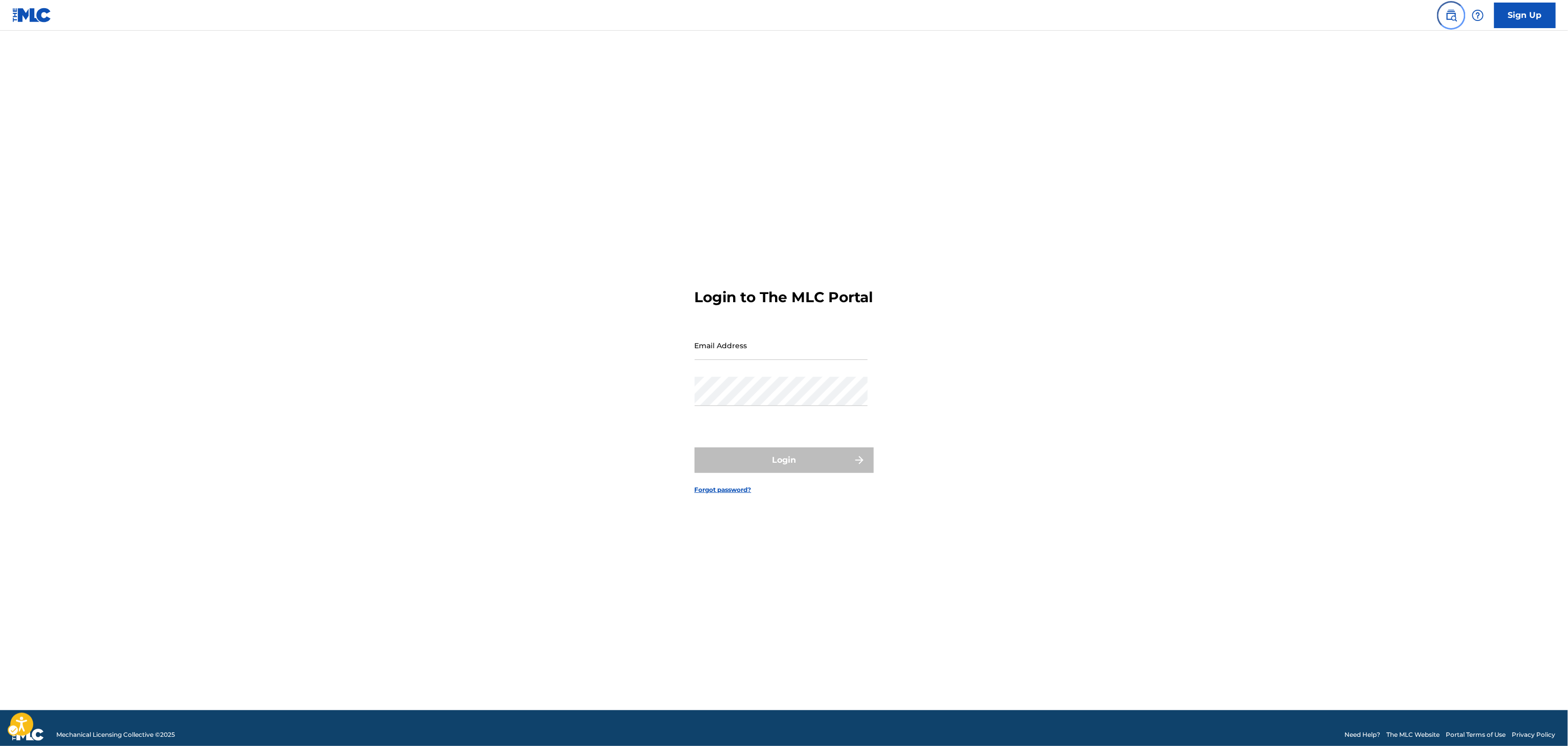
click at [1449, 18] on img at bounding box center [1451, 15] width 12 height 12
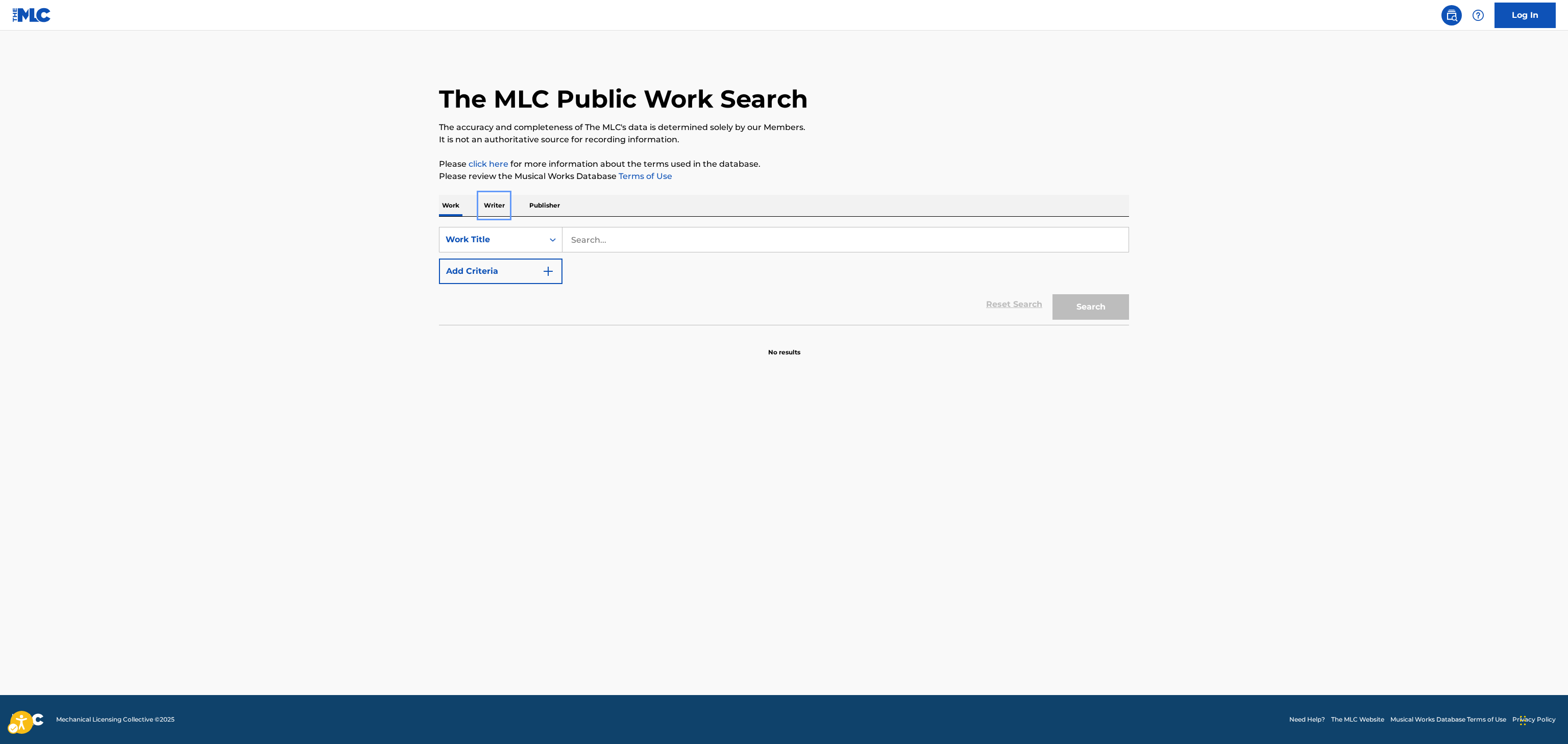
click at [504, 210] on p "Writer" at bounding box center [494, 205] width 27 height 21
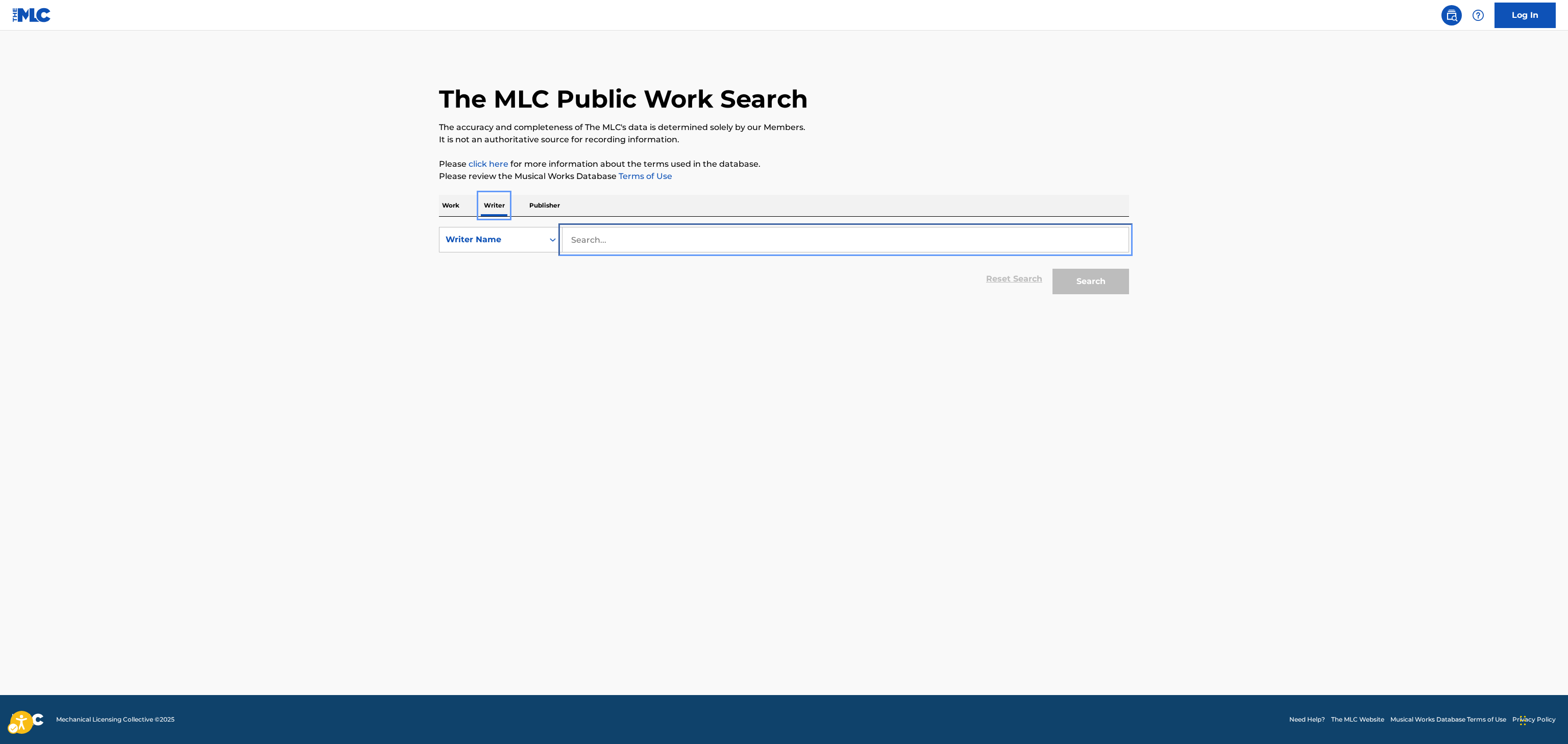
click at [659, 248] on input "Search..." at bounding box center [845, 240] width 566 height 24
paste input "LASHONTA SHAMAR"
paste input "TURNER"
type input "LASHONTA SHAMAR TURNER"
click at [1052, 269] on button "Search" at bounding box center [1091, 282] width 77 height 26
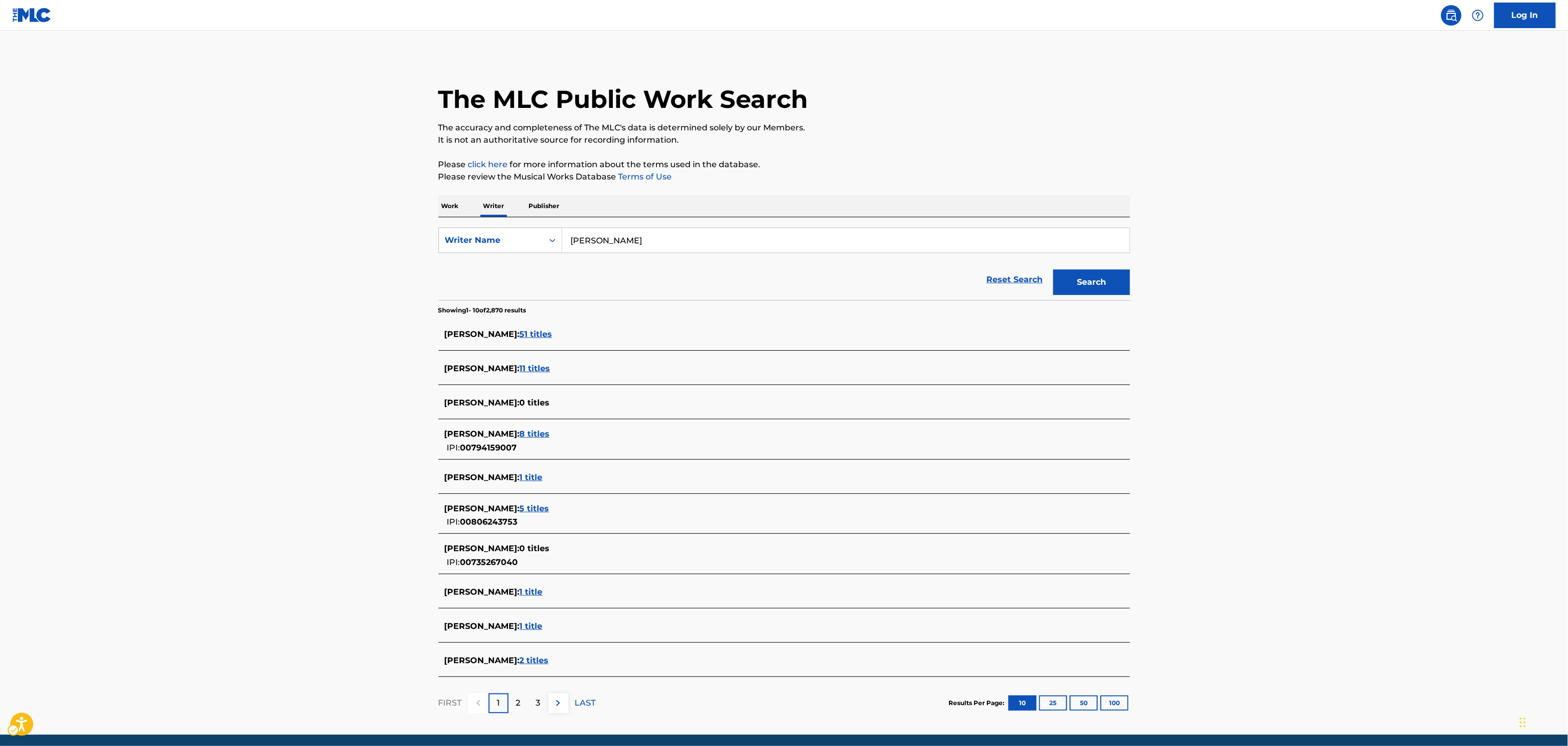
click at [517, 712] on div "2" at bounding box center [519, 703] width 20 height 20
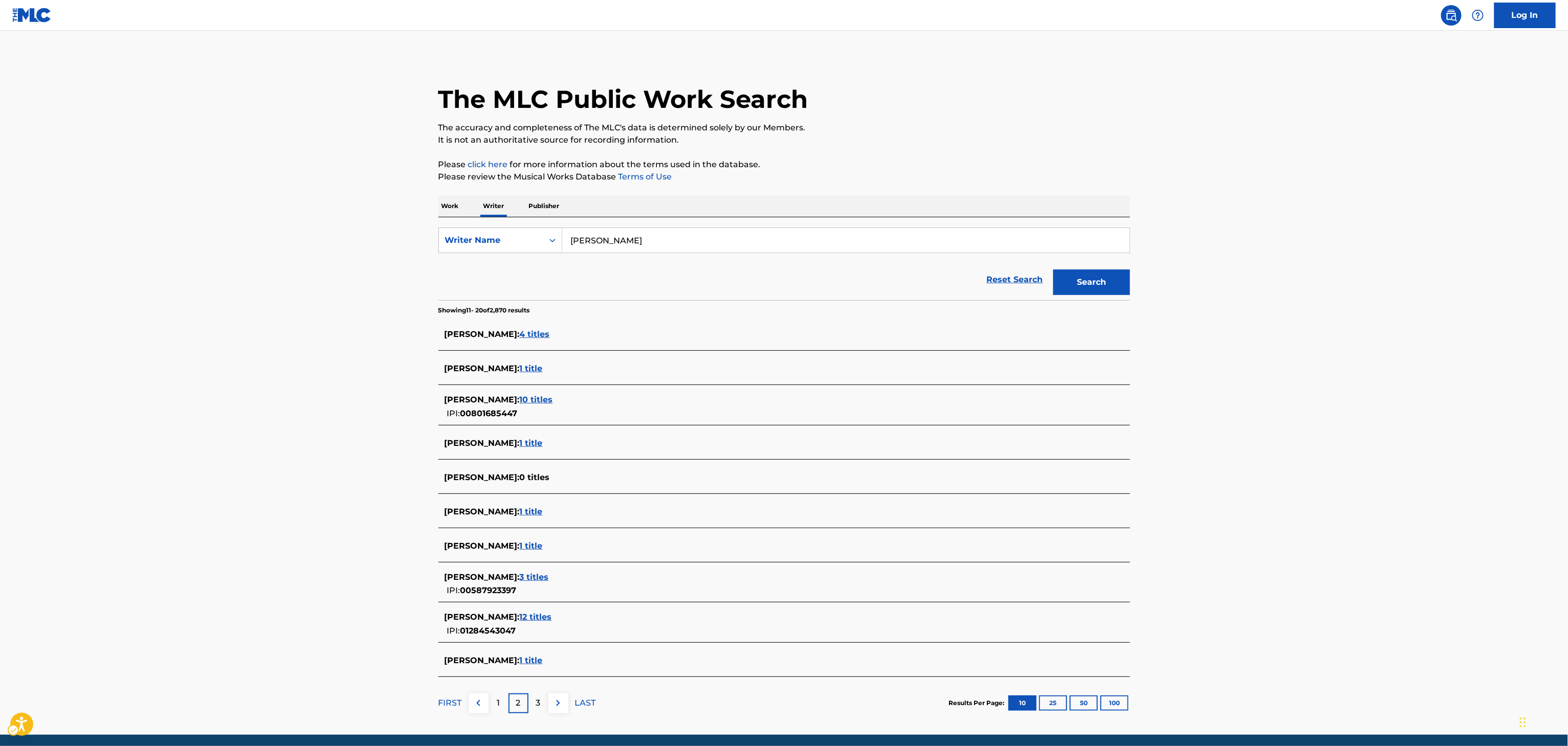
click at [500, 701] on div "1" at bounding box center [498, 703] width 20 height 20
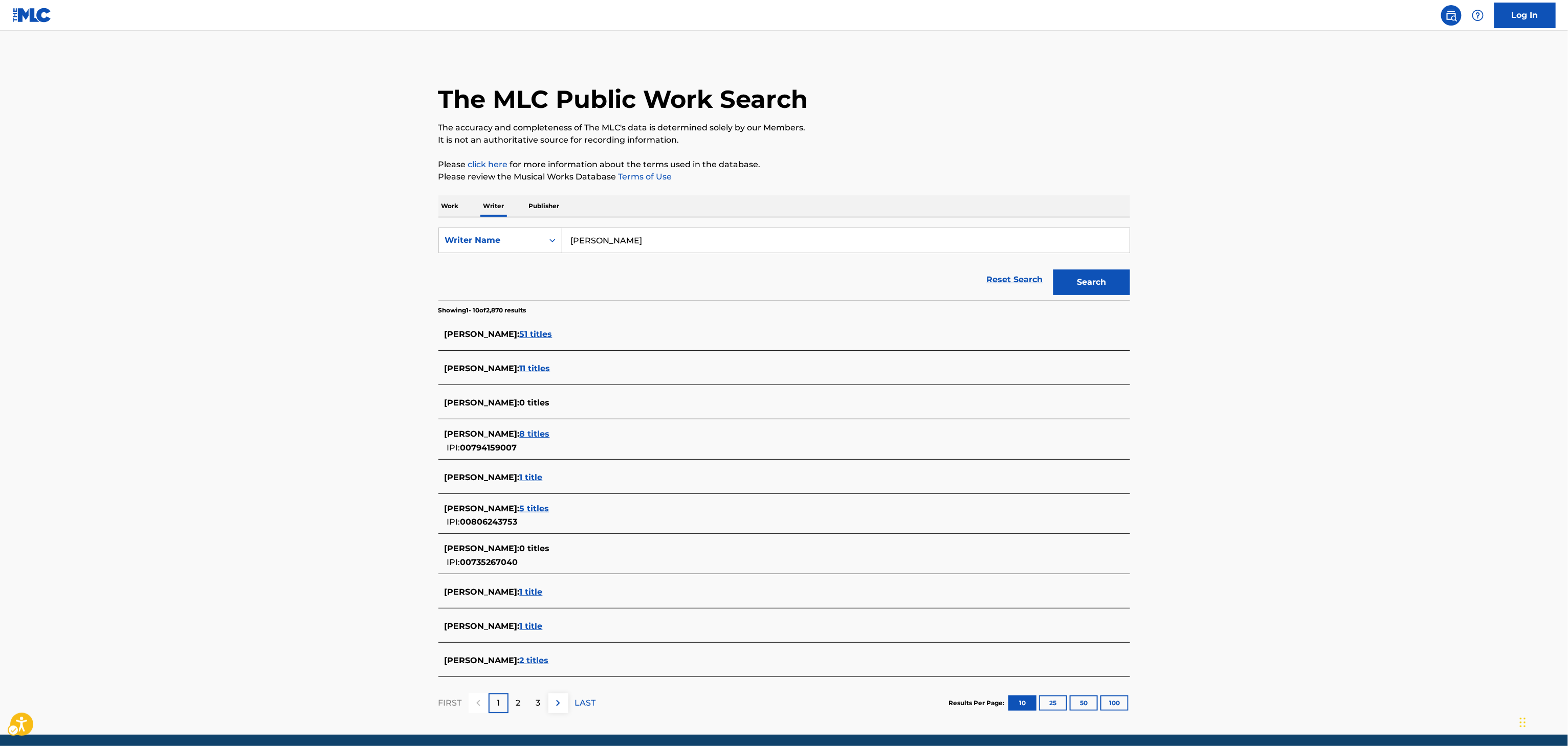
click at [547, 667] on div "LASHONTA TURNER : 2 titles" at bounding box center [771, 661] width 653 height 12
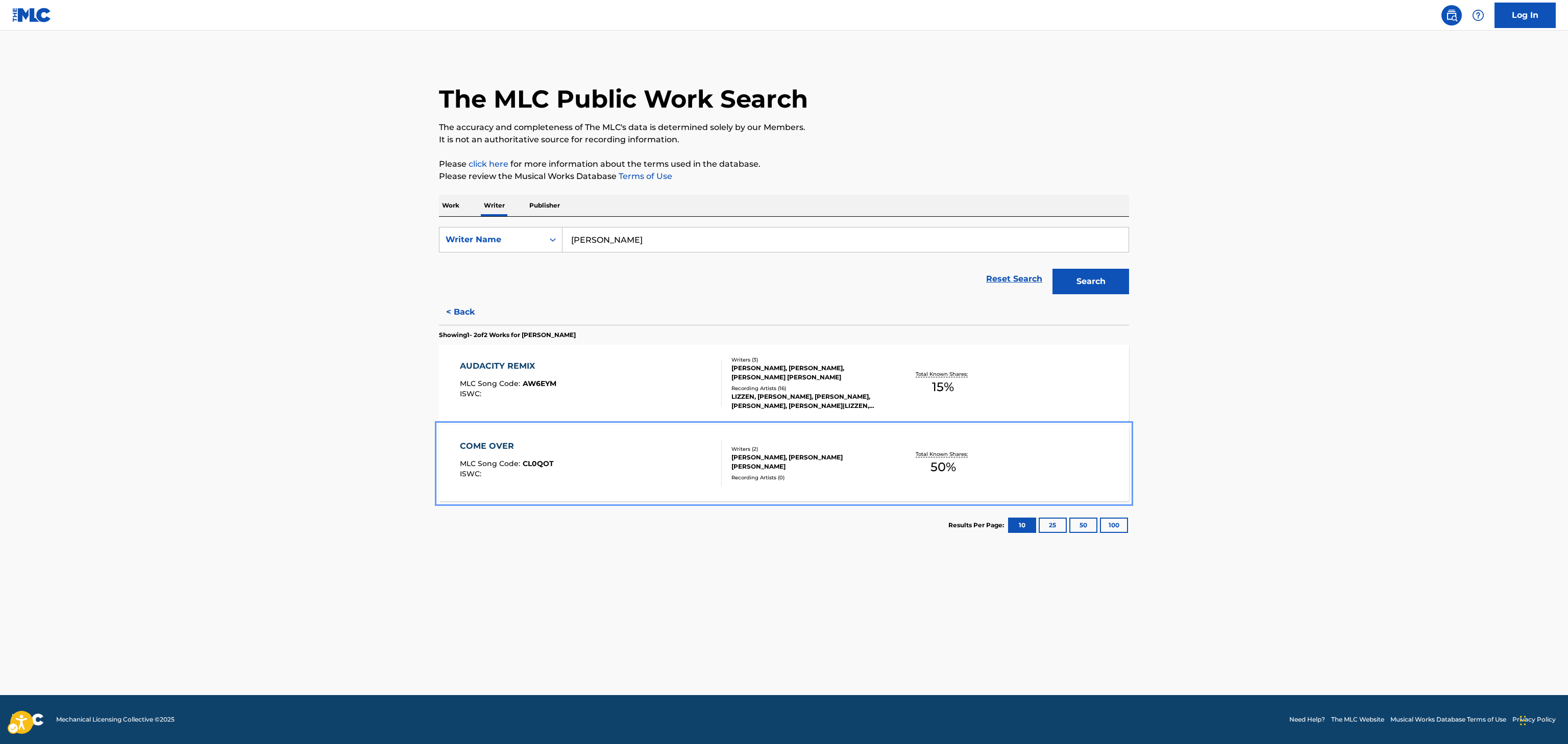
click at [756, 480] on div "Recording Artists ( 0 )" at bounding box center [808, 478] width 154 height 8
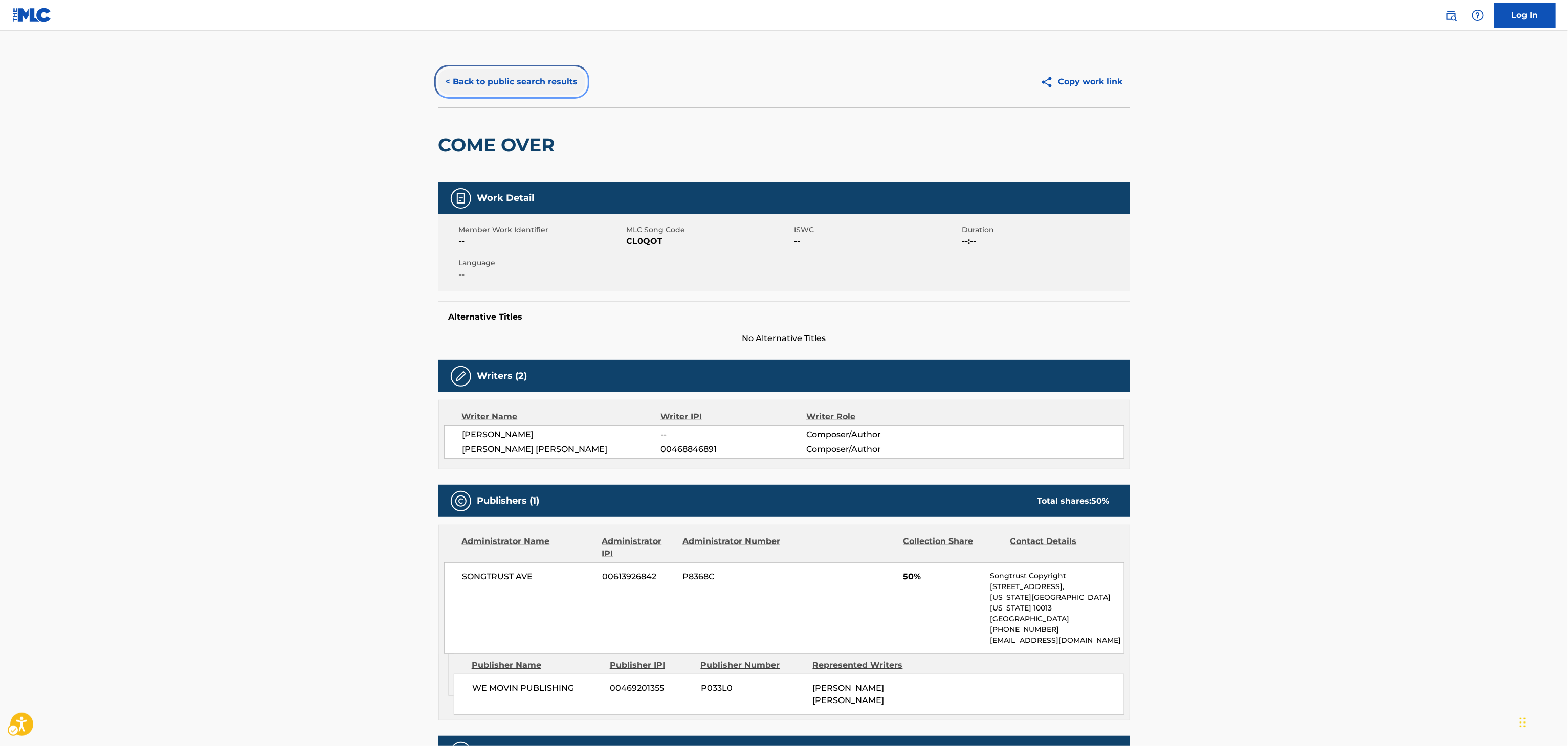
click at [576, 71] on button "< Back to public search results" at bounding box center [512, 82] width 147 height 26
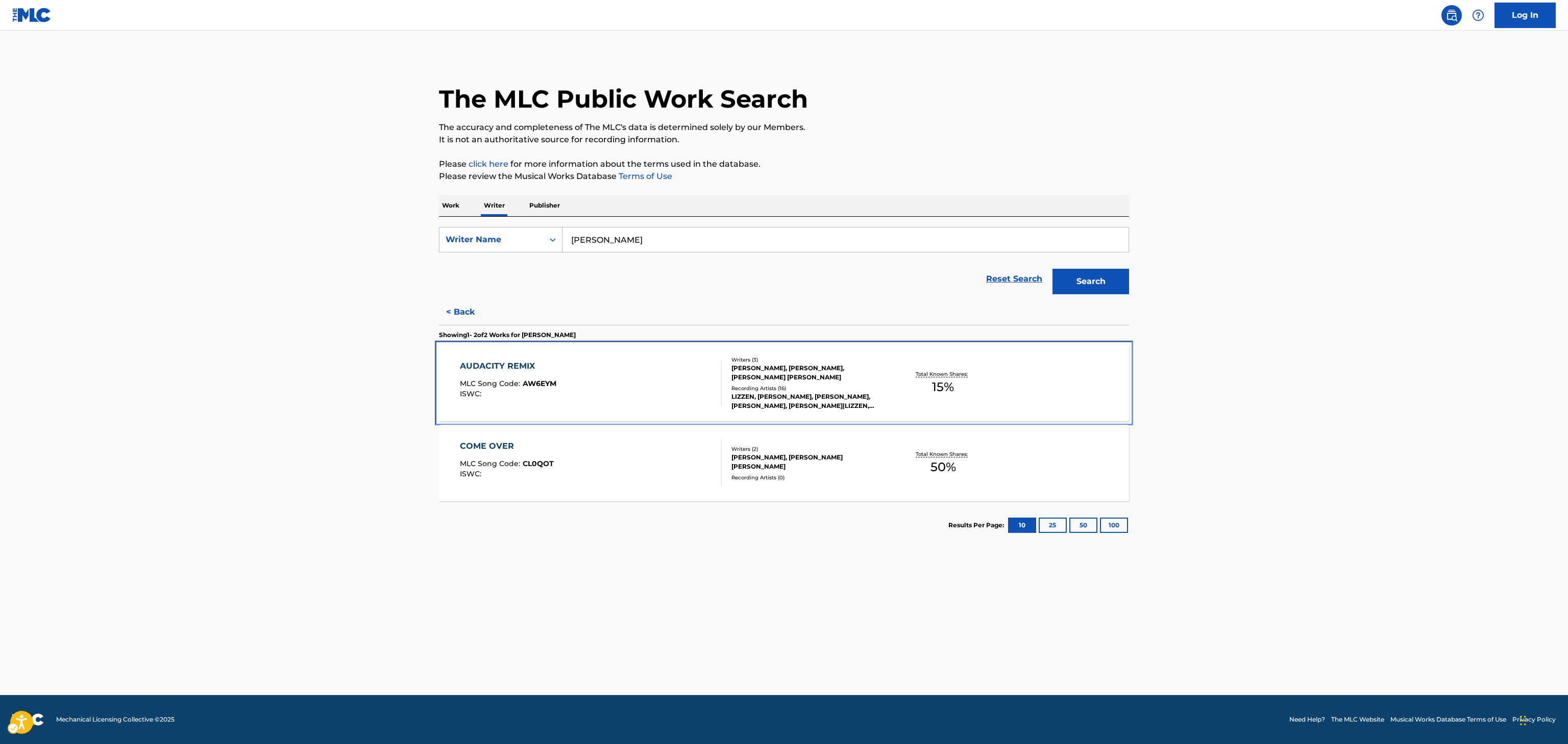
click at [729, 355] on div "AUDACITY REMIX MLC Song Code : AW6EYM ISWC : Writers ( 3 ) LASHONTA TURNER, PAT…" at bounding box center [784, 383] width 690 height 77
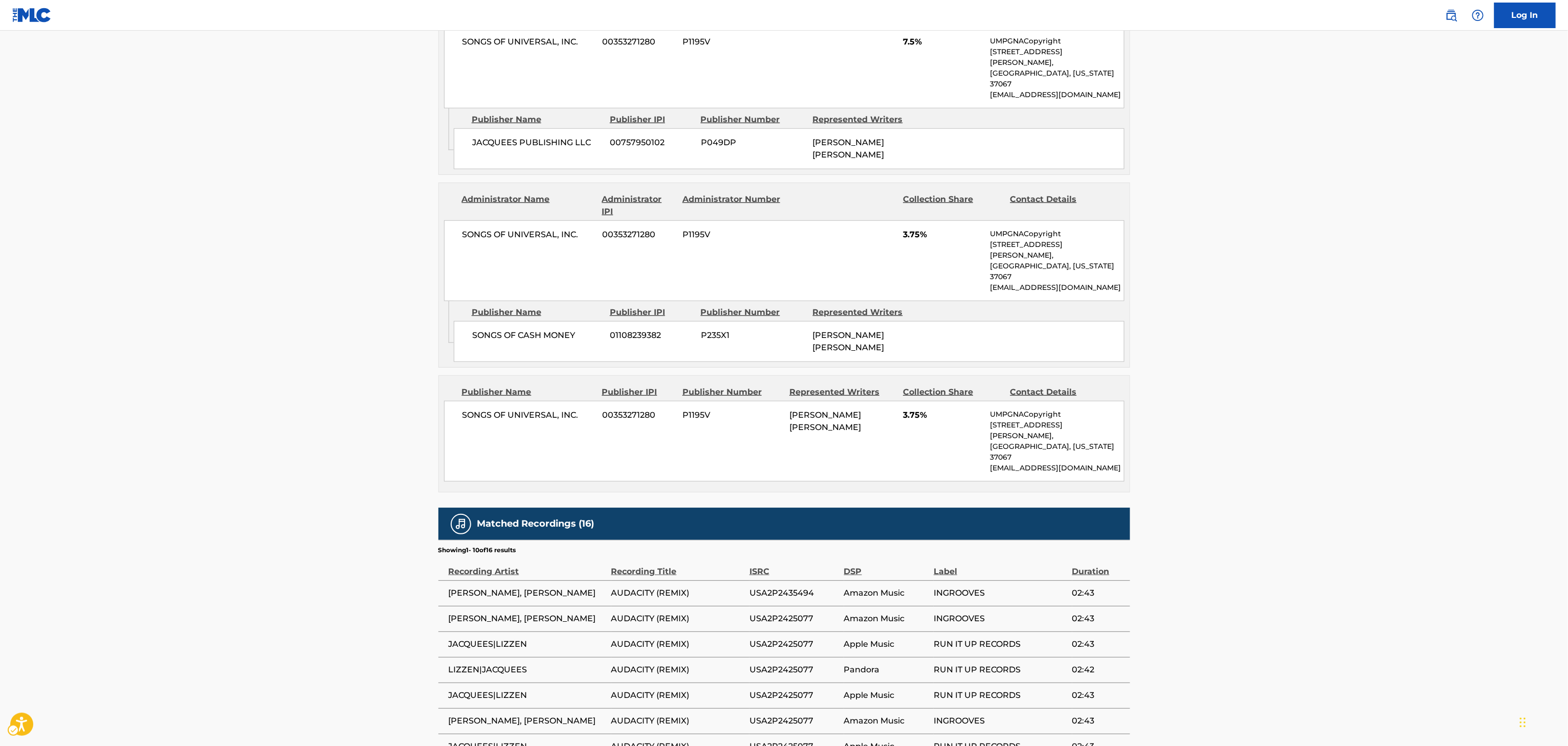
scroll to position [589, 0]
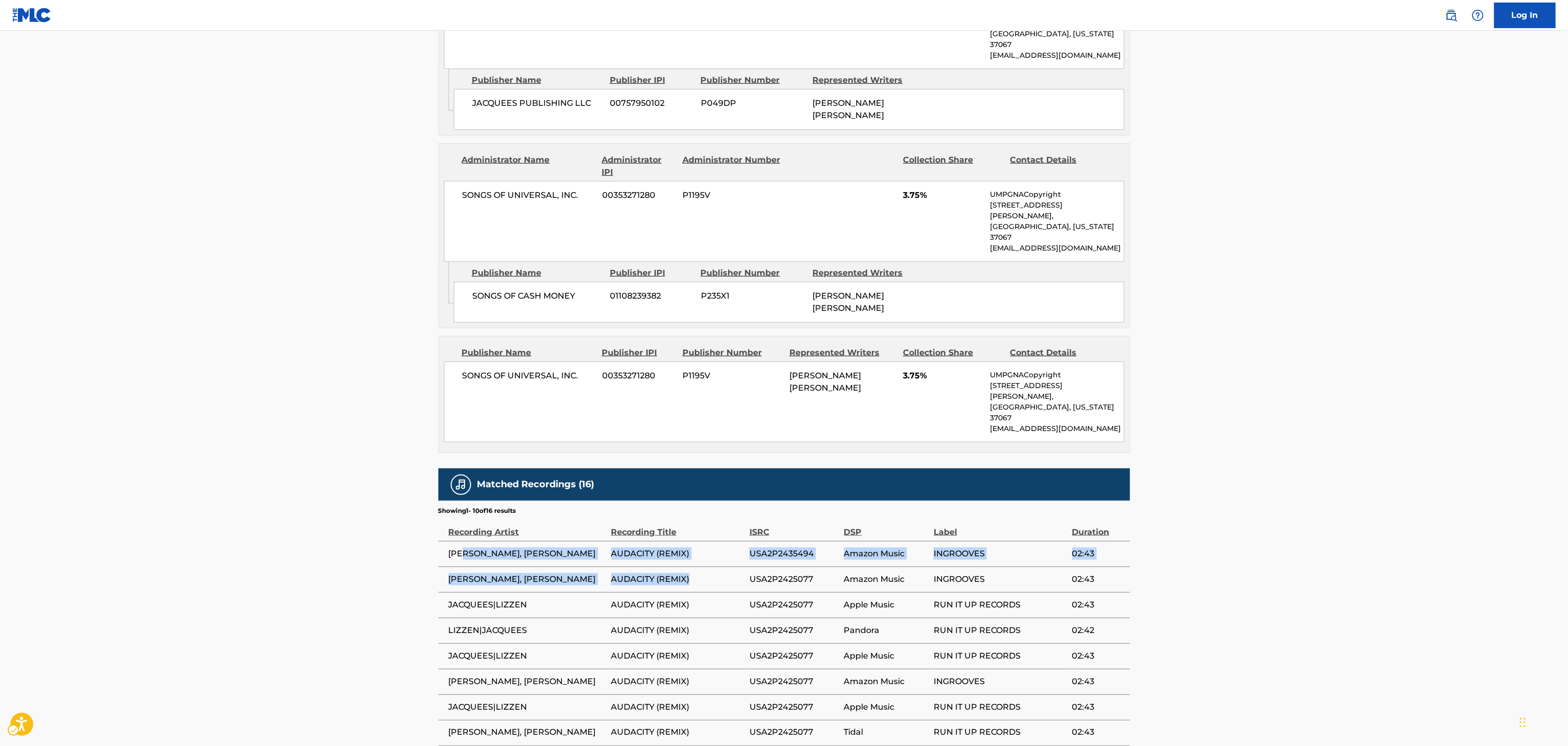
drag, startPoint x: 705, startPoint y: 511, endPoint x: 422, endPoint y: 506, distance: 283.0
click at [434, 500] on div "< Back to public search results Copy work link AUDACITY REMIX Work Detail Membe…" at bounding box center [785, 150] width 716 height 1367
click at [428, 509] on div "< Back to public search results Copy work link AUDACITY REMIX Work Detail Membe…" at bounding box center [785, 150] width 716 height 1367
drag, startPoint x: 448, startPoint y: 498, endPoint x: 691, endPoint y: 502, distance: 243.0
click at [691, 541] on tr "LIZZEN, JACQUEES AUDACITY (REMIX) USA2P2435494 Amazon Music INGROOVES 02:43" at bounding box center [785, 554] width 692 height 26
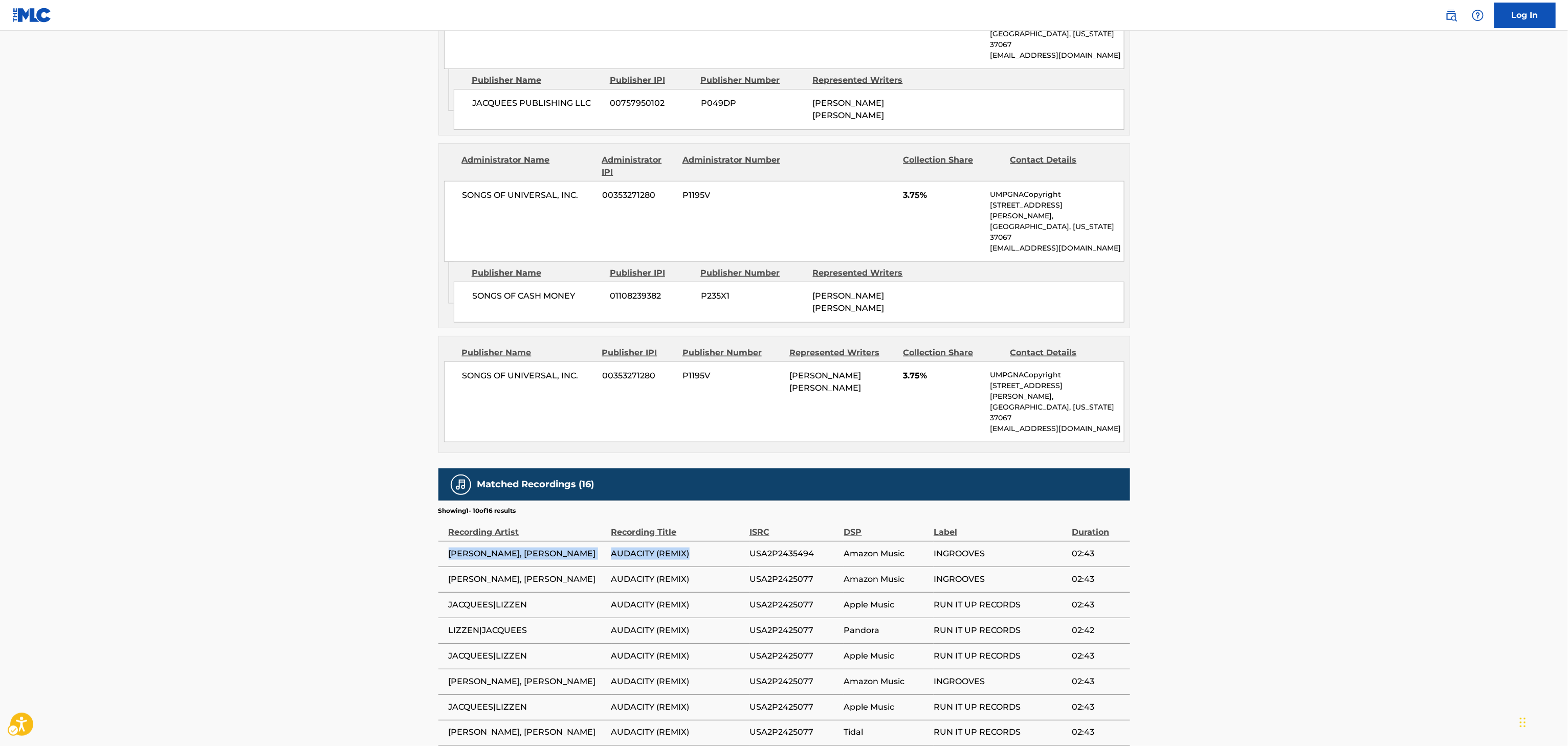
copy tr "LIZZEN, JACQUEES AUDACITY (REMIX)"
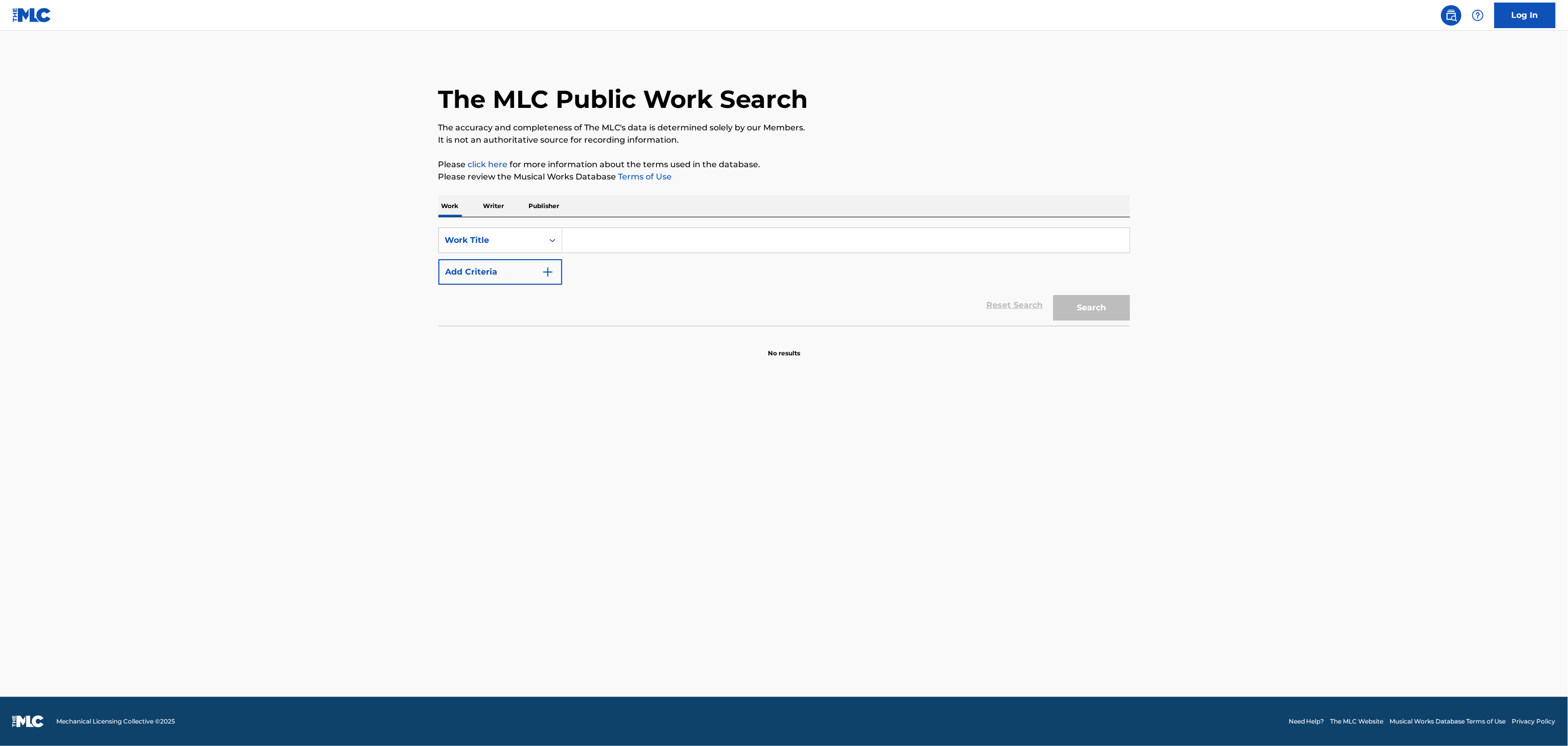
click at [669, 236] on input "Search Form" at bounding box center [846, 240] width 567 height 24
paste input "FOLDED"
type input "FOLDED"
click at [497, 265] on button "Add Criteria" at bounding box center [500, 272] width 124 height 26
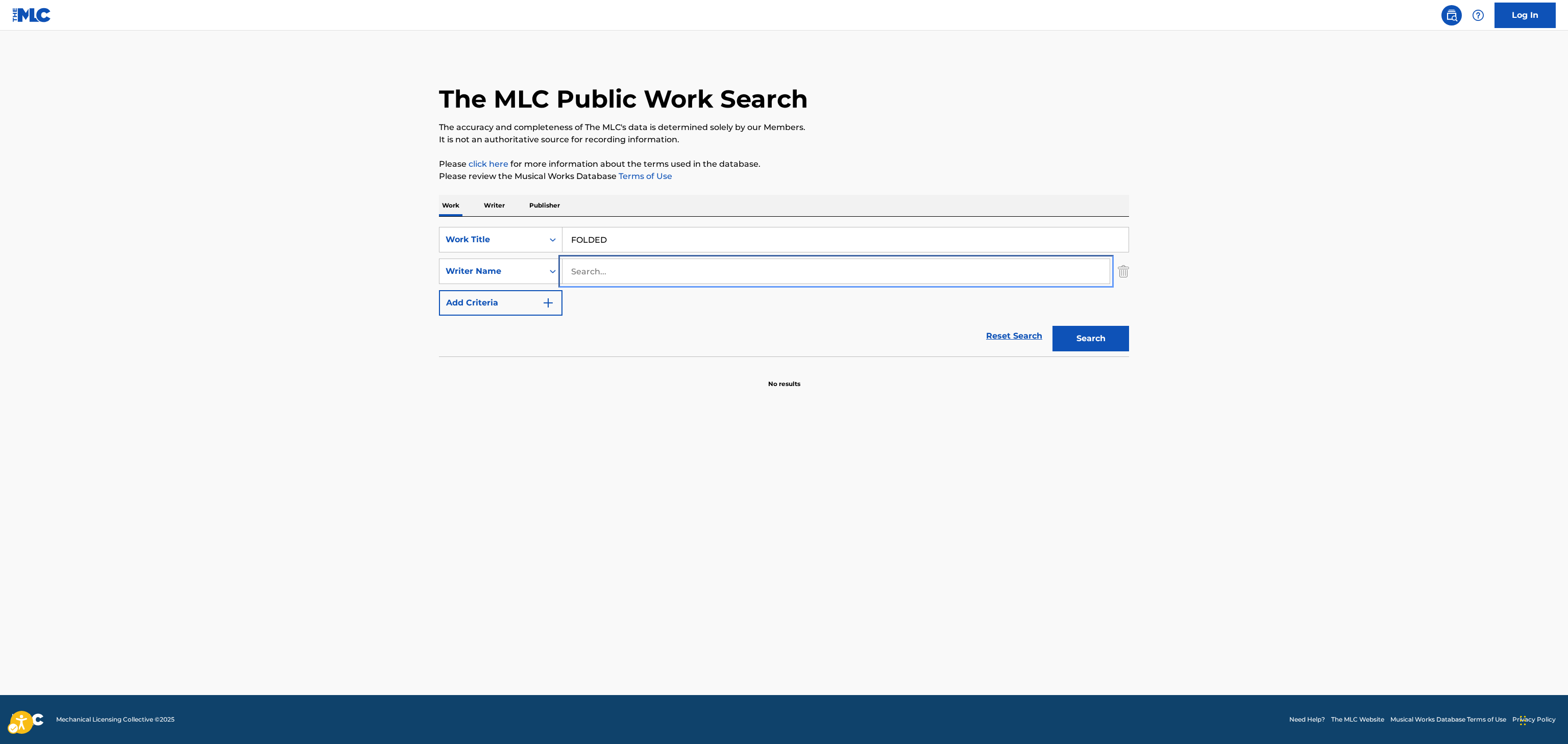
click at [651, 267] on input "Search..." at bounding box center [836, 271] width 547 height 24
type input "kehlani"
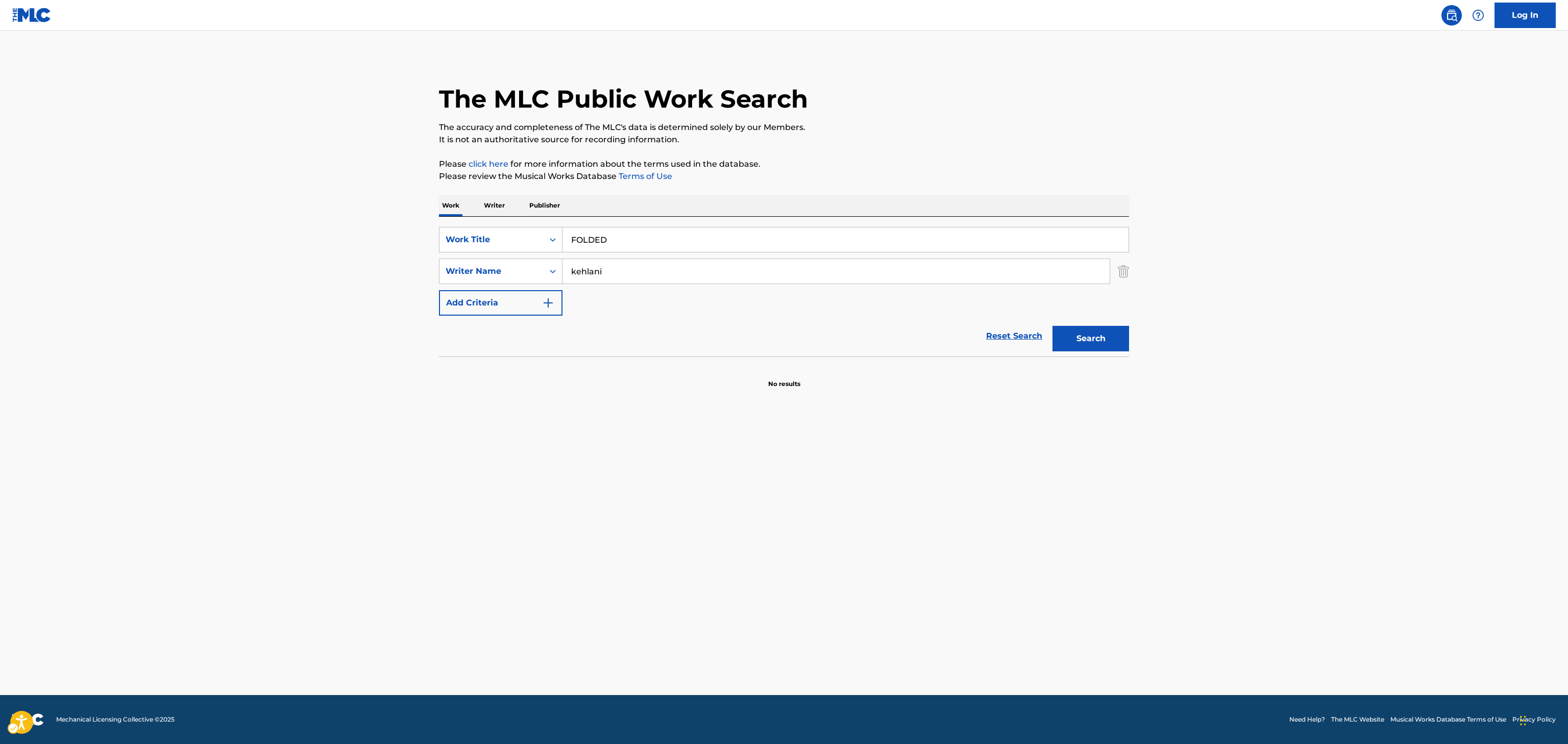
click at [1112, 293] on div "SearchWithCriteriac8869a4e-c63a-4105-a946-85ff083ca4c7 Work Title FOLDED Search…" at bounding box center [784, 271] width 690 height 89
click at [1105, 333] on button "Search" at bounding box center [1091, 339] width 77 height 26
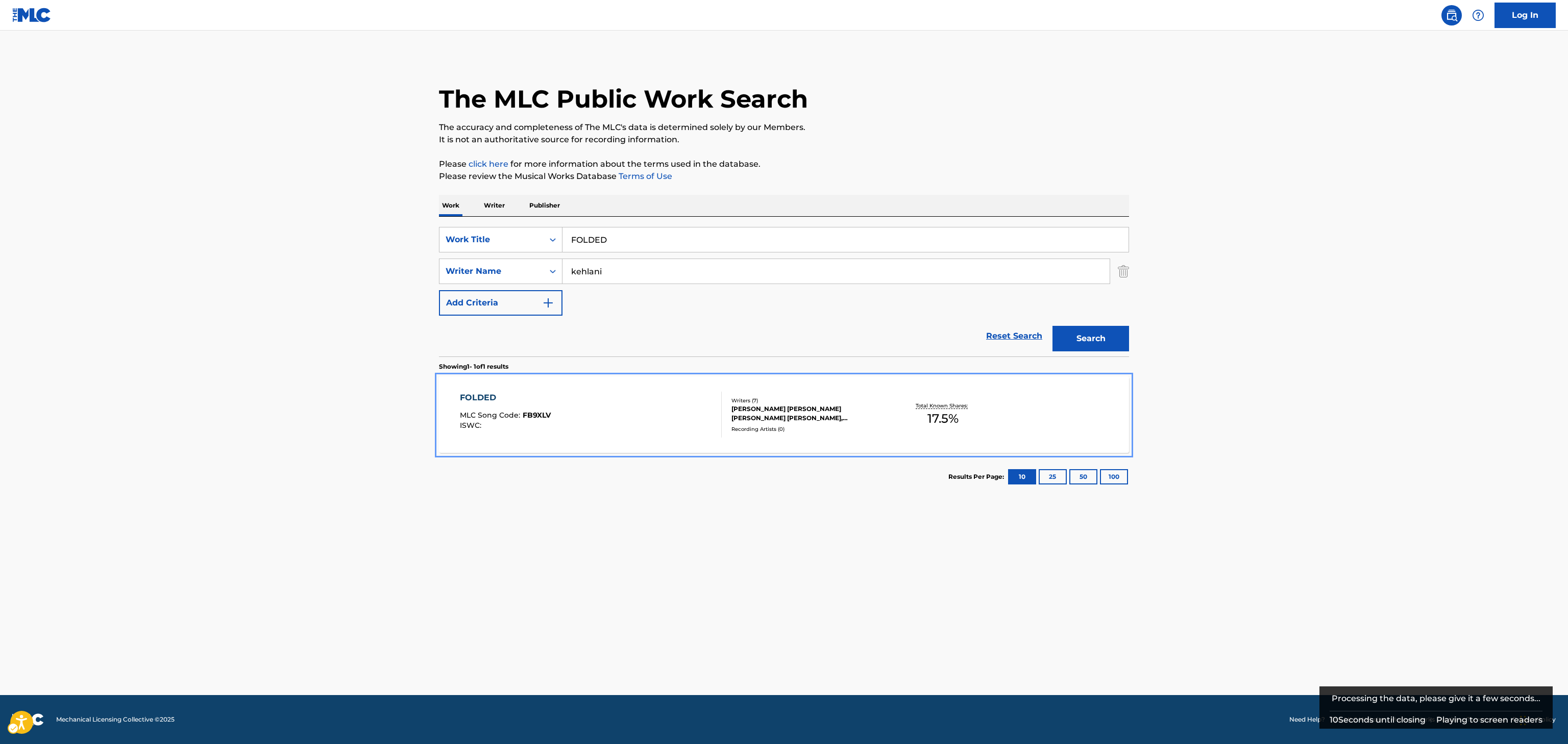
click at [974, 400] on div "Total Known Shares: 17.5 %" at bounding box center [943, 415] width 115 height 31
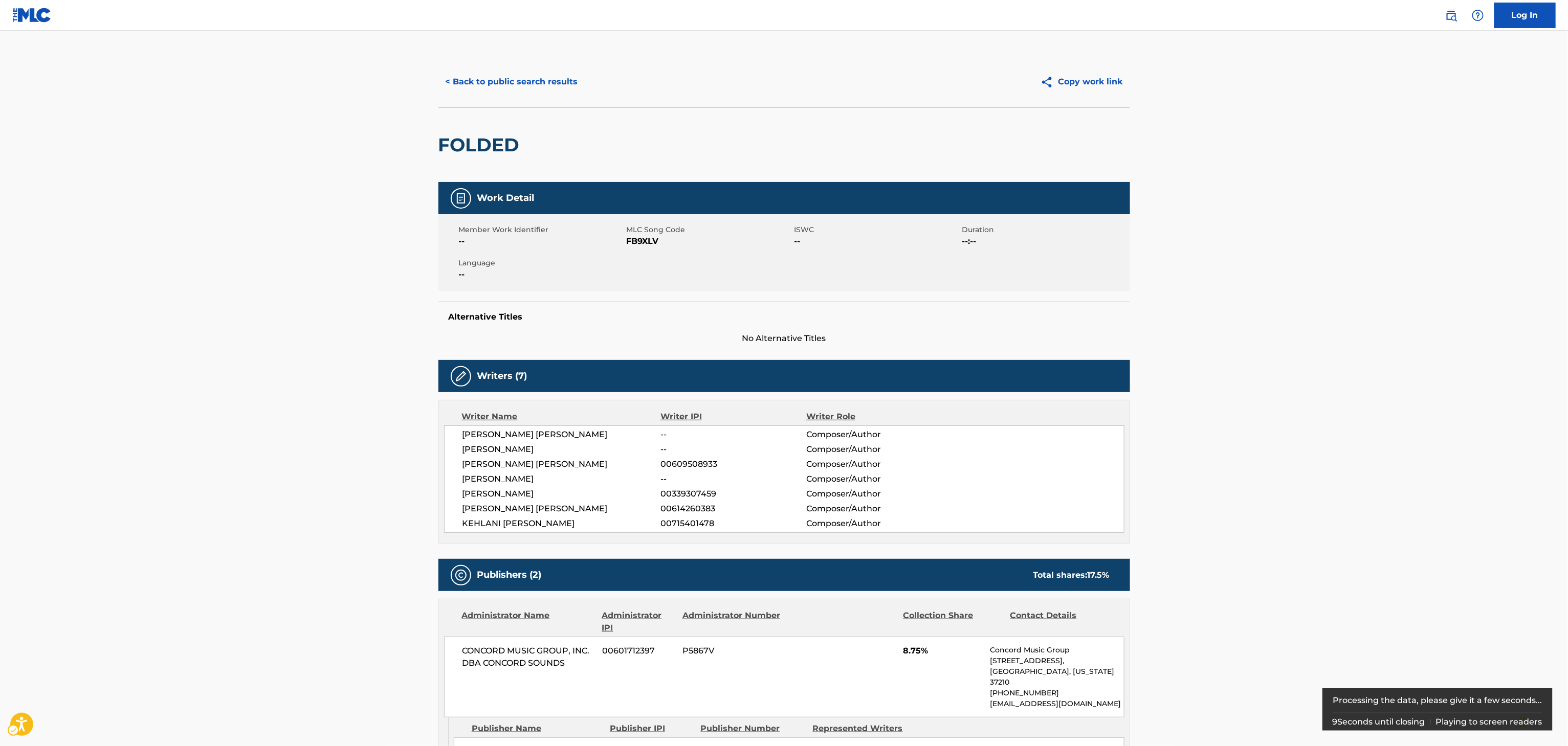
scroll to position [359, 0]
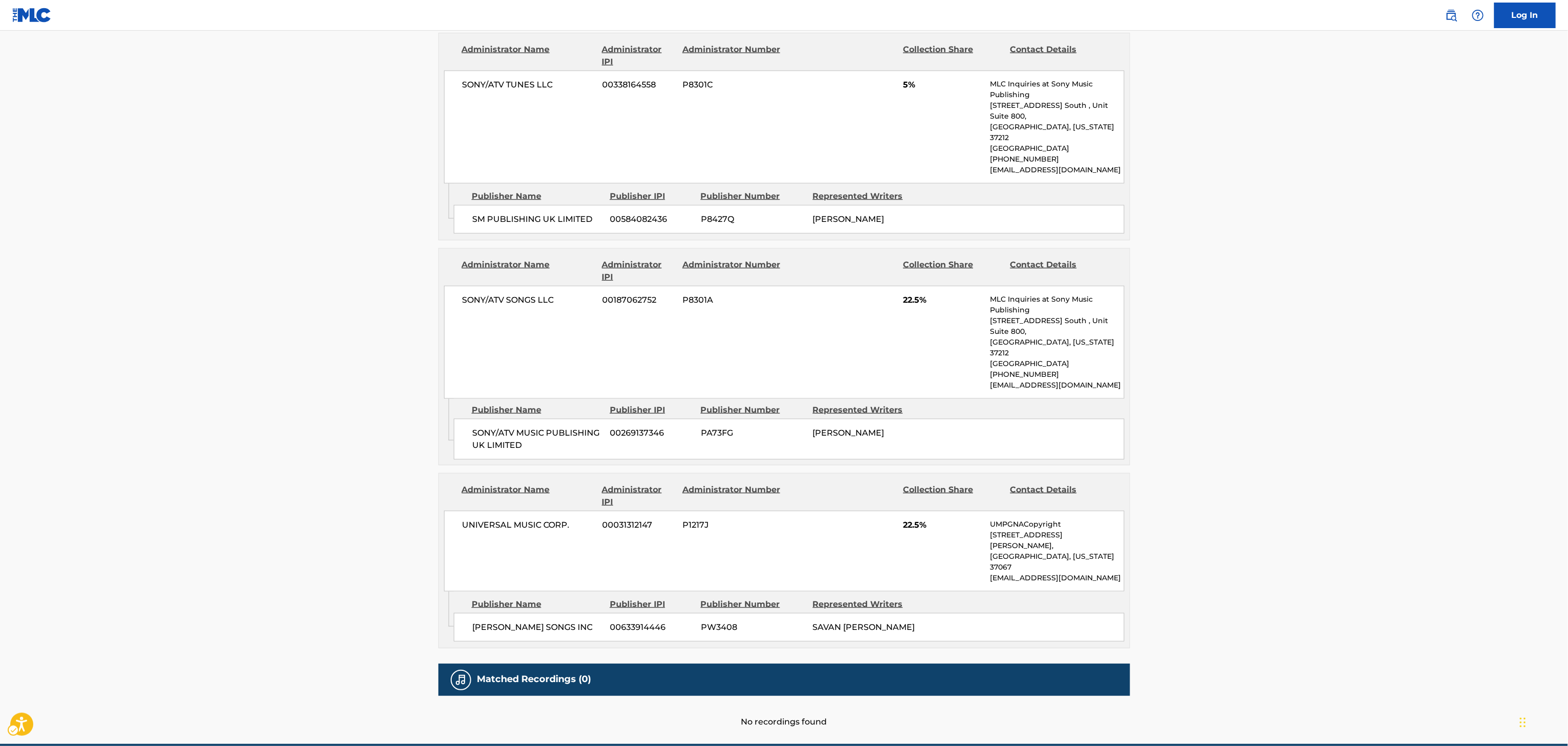
scroll to position [568, 0]
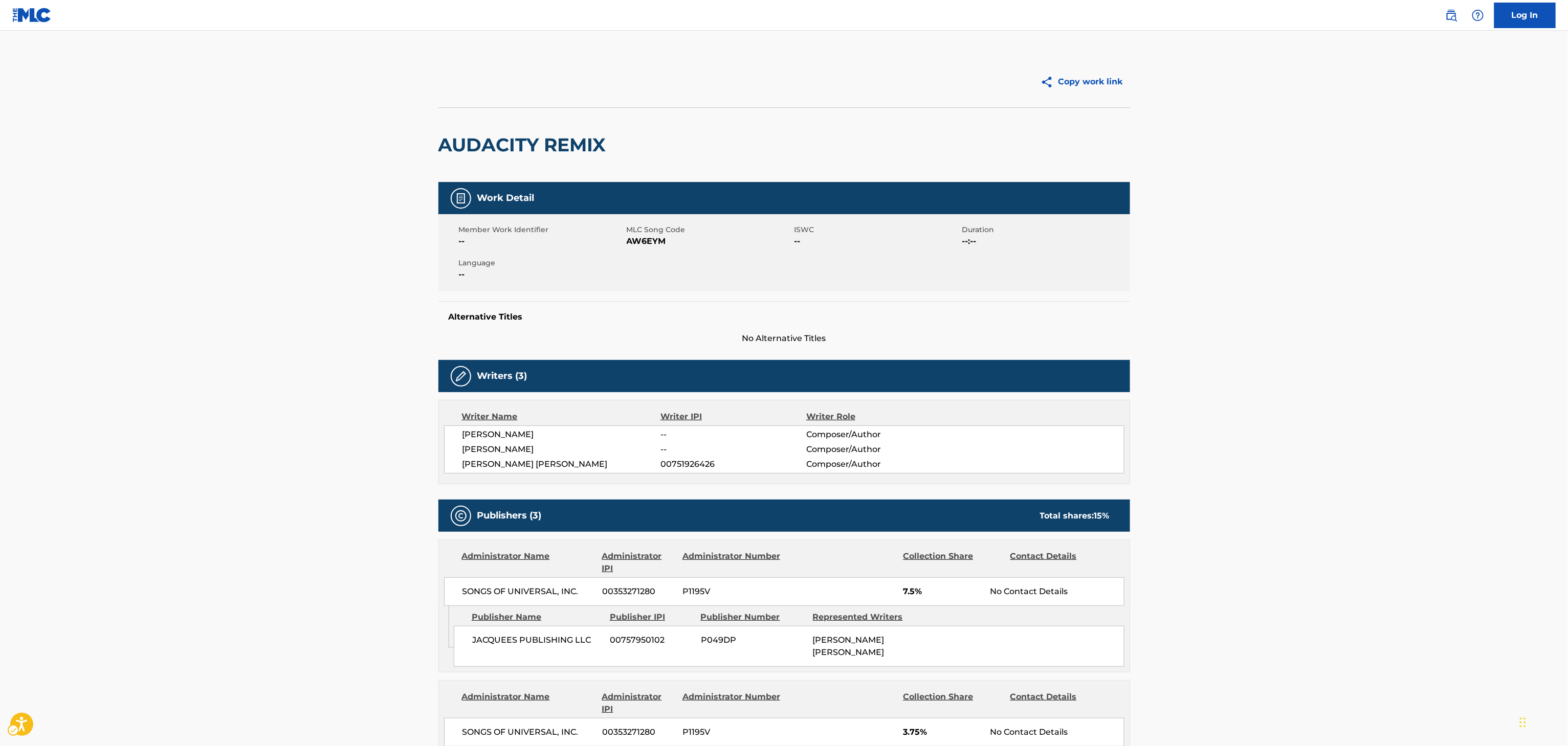
click at [575, 148] on h2 "AUDACITY REMIX" at bounding box center [525, 145] width 173 height 23
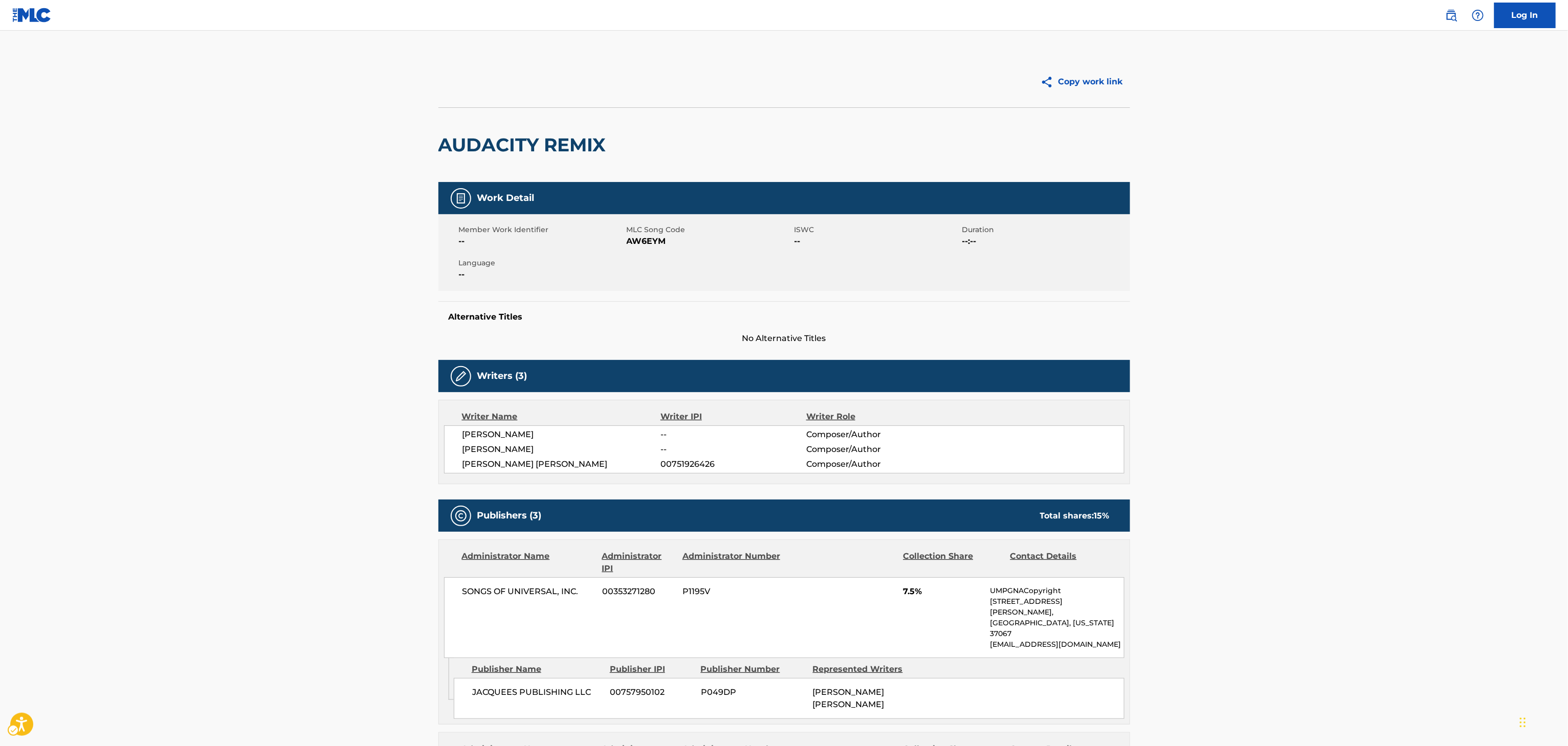
click at [575, 148] on h2 "AUDACITY REMIX" at bounding box center [525, 145] width 173 height 23
click at [581, 470] on span "[PERSON_NAME] [PERSON_NAME]" at bounding box center [561, 464] width 198 height 12
click at [524, 455] on span "[PERSON_NAME]" at bounding box center [561, 450] width 198 height 12
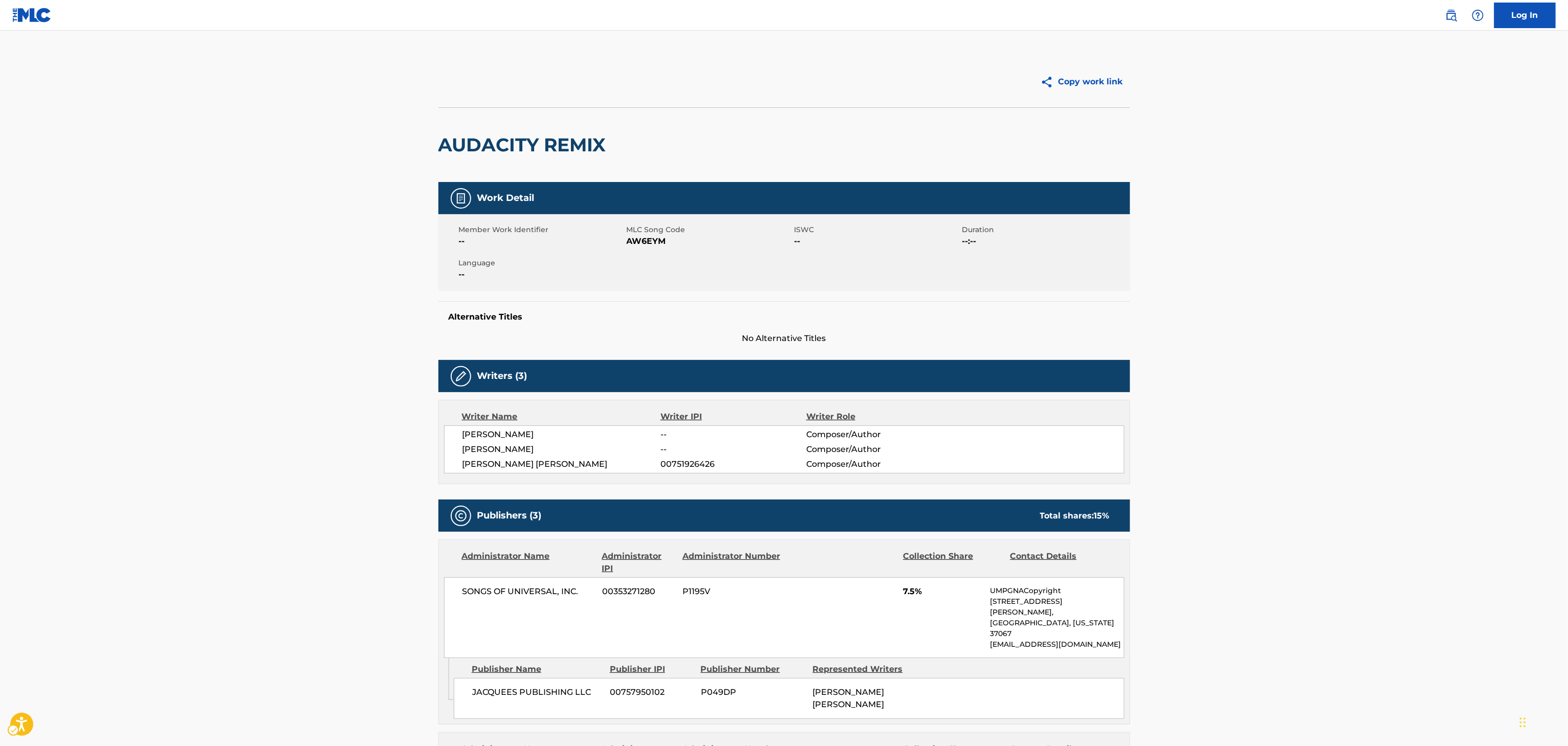
click at [623, 479] on div "Writer Name Writer IPI Writer Role [PERSON_NAME] -- Composer/Author [PERSON_NAM…" at bounding box center [785, 442] width 692 height 84
click at [610, 468] on span "[PERSON_NAME] [PERSON_NAME]" at bounding box center [561, 464] width 198 height 12
copy span "[PERSON_NAME]"
